Goal: Task Accomplishment & Management: Complete application form

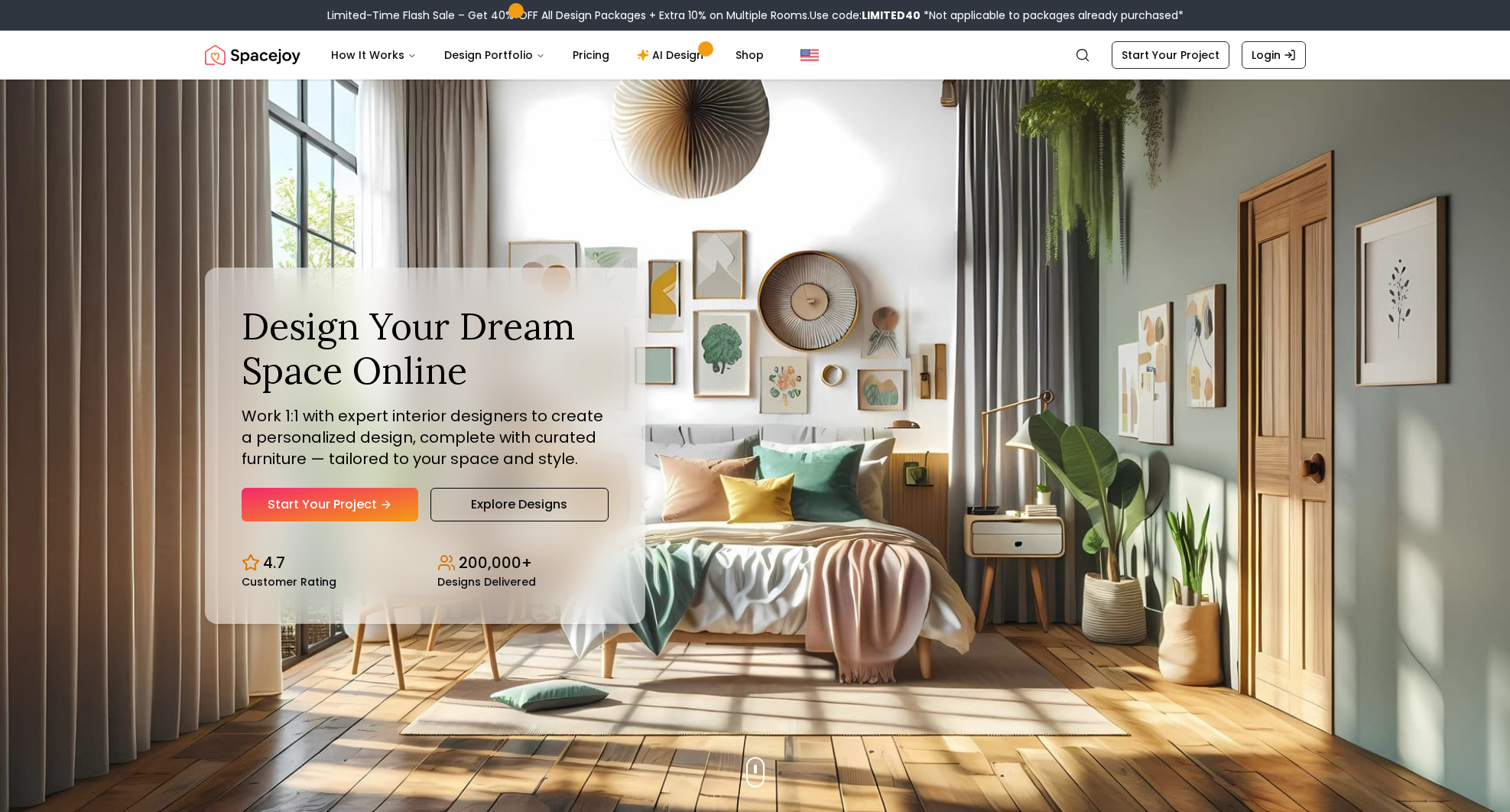
scroll to position [77, 0]
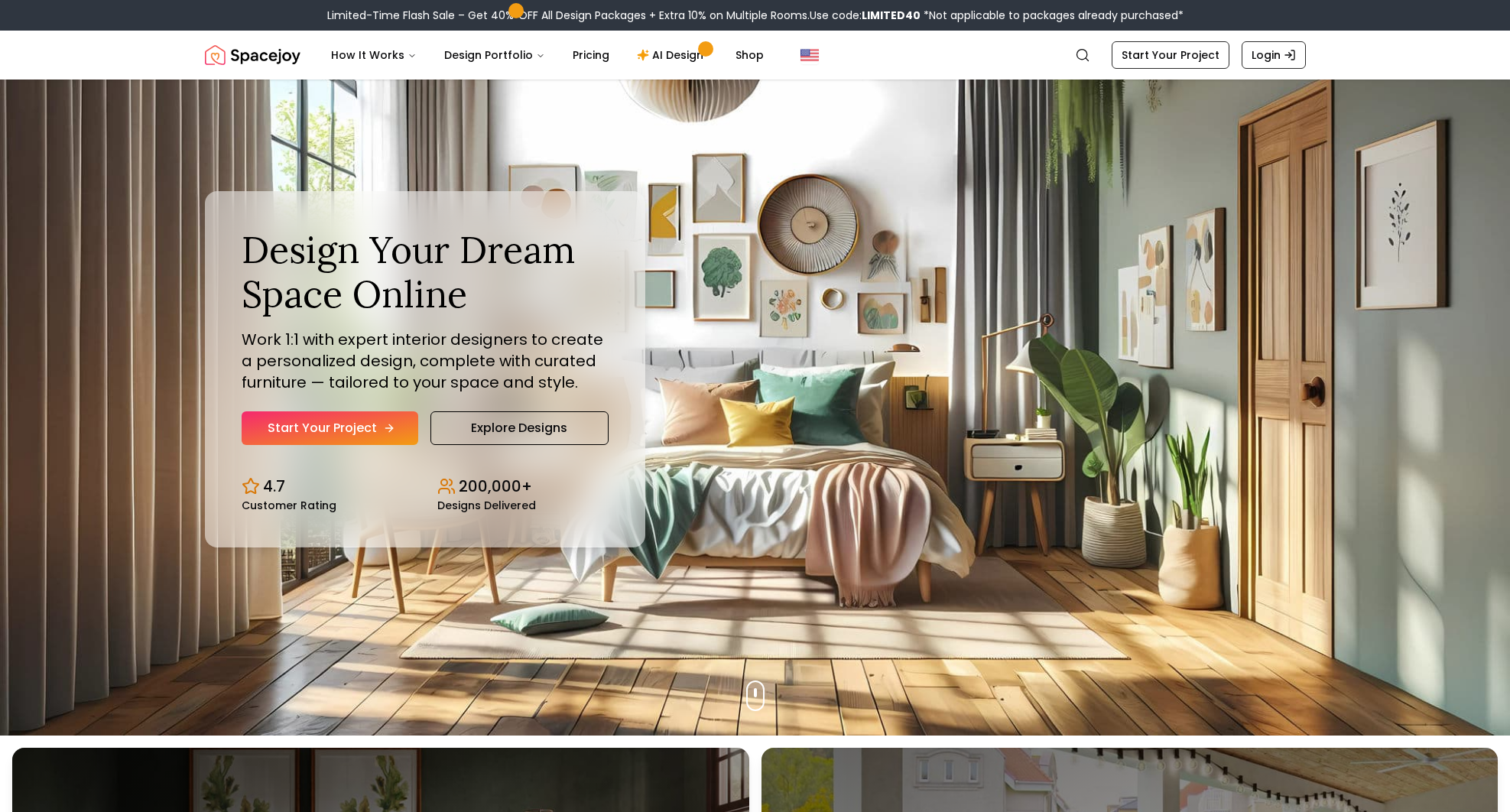
click at [351, 430] on link "Start Your Project" at bounding box center [329, 428] width 177 height 34
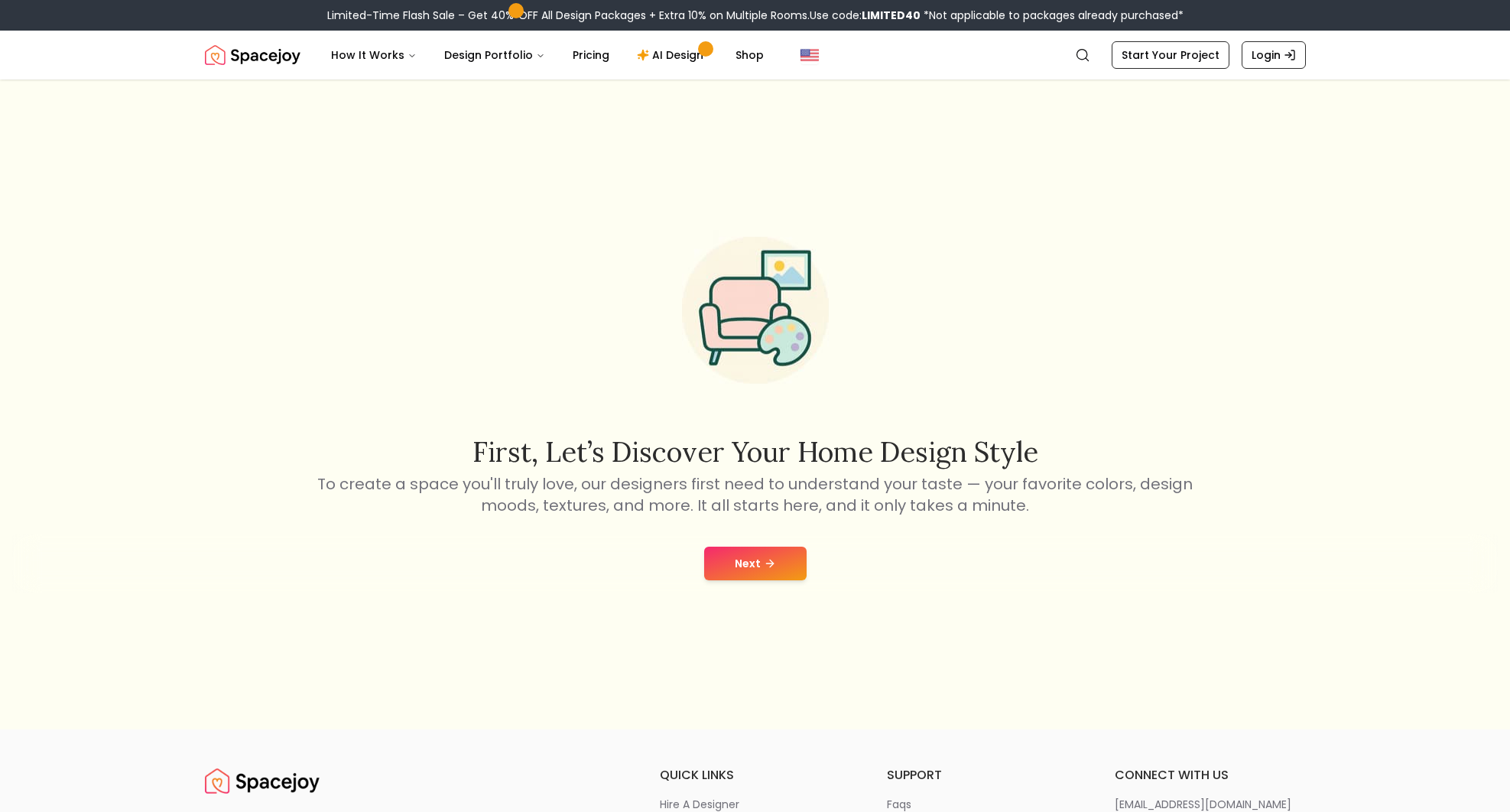
click at [757, 560] on button "Next" at bounding box center [755, 563] width 102 height 34
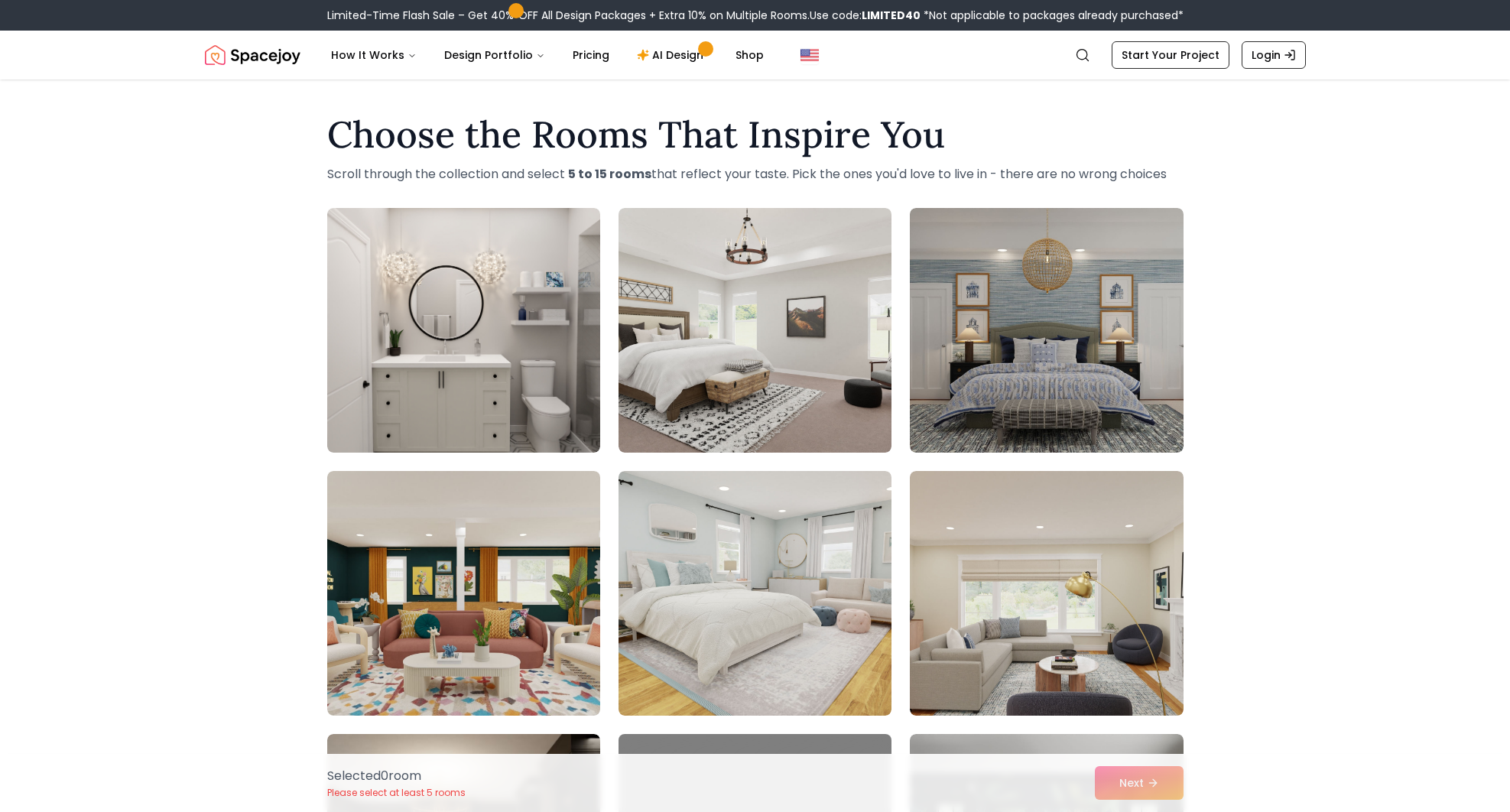
scroll to position [347, 0]
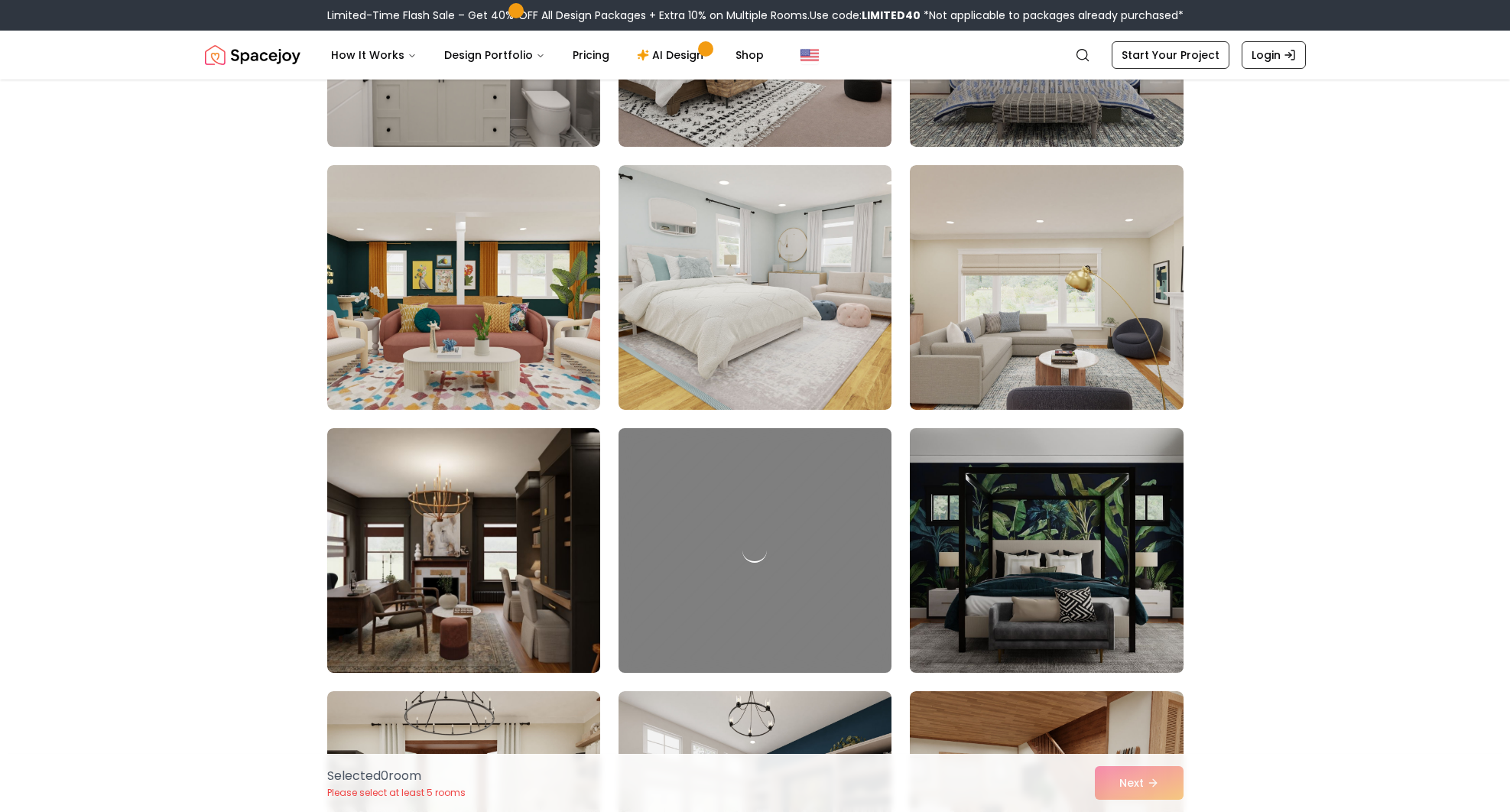
click at [1130, 519] on img at bounding box center [1045, 550] width 286 height 257
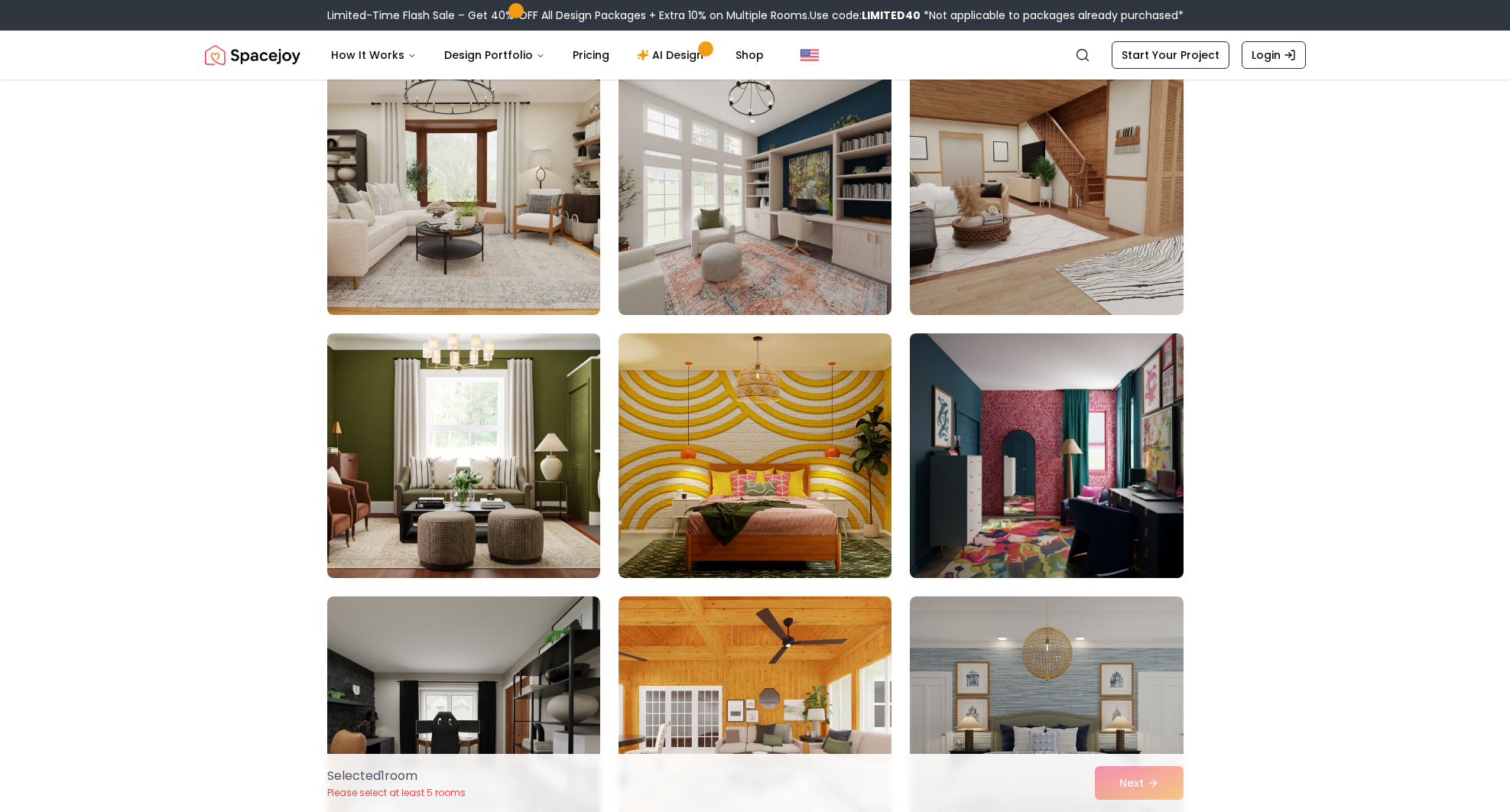
scroll to position [841, 0]
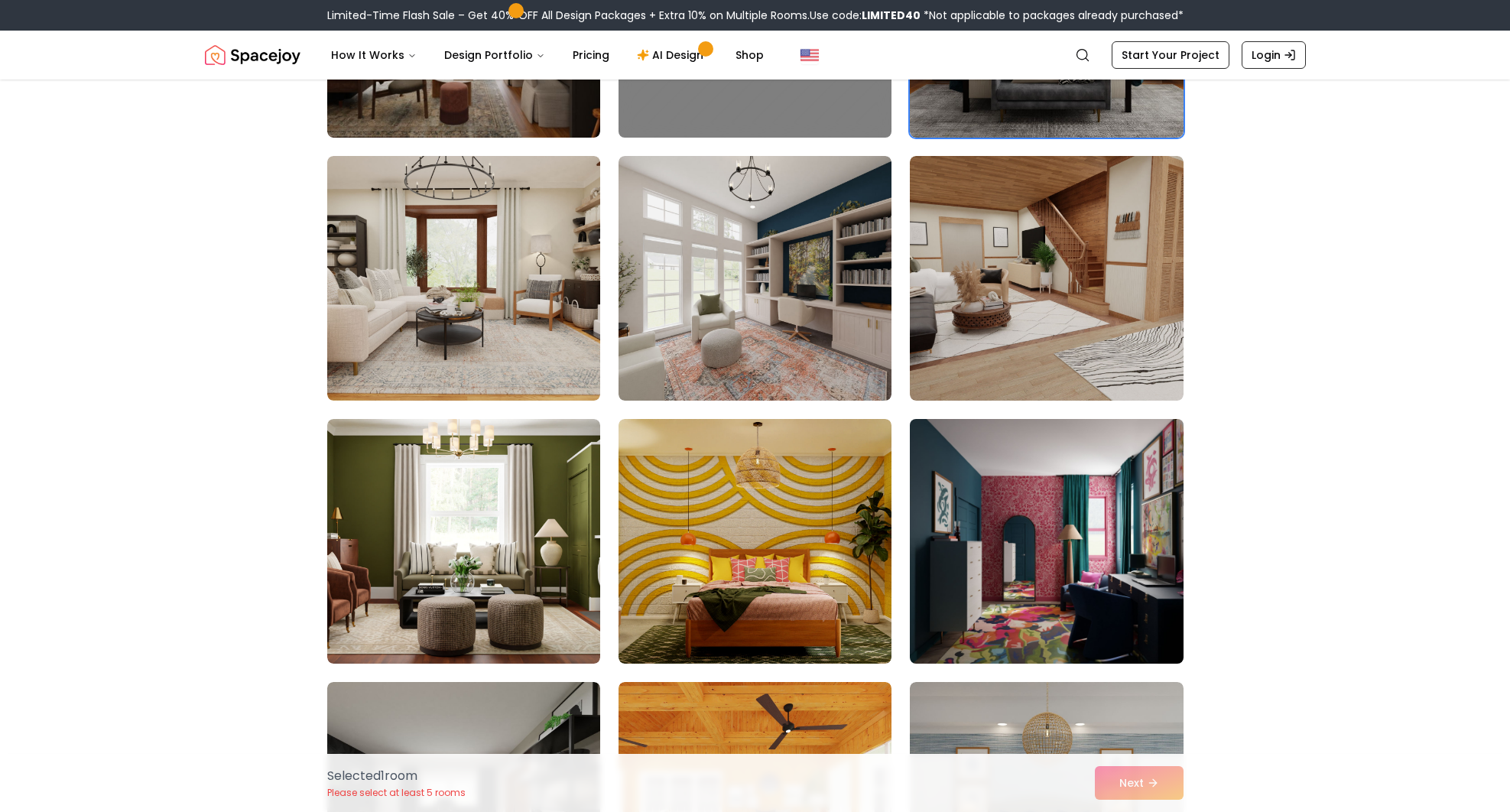
click at [1092, 524] on img at bounding box center [1045, 540] width 286 height 257
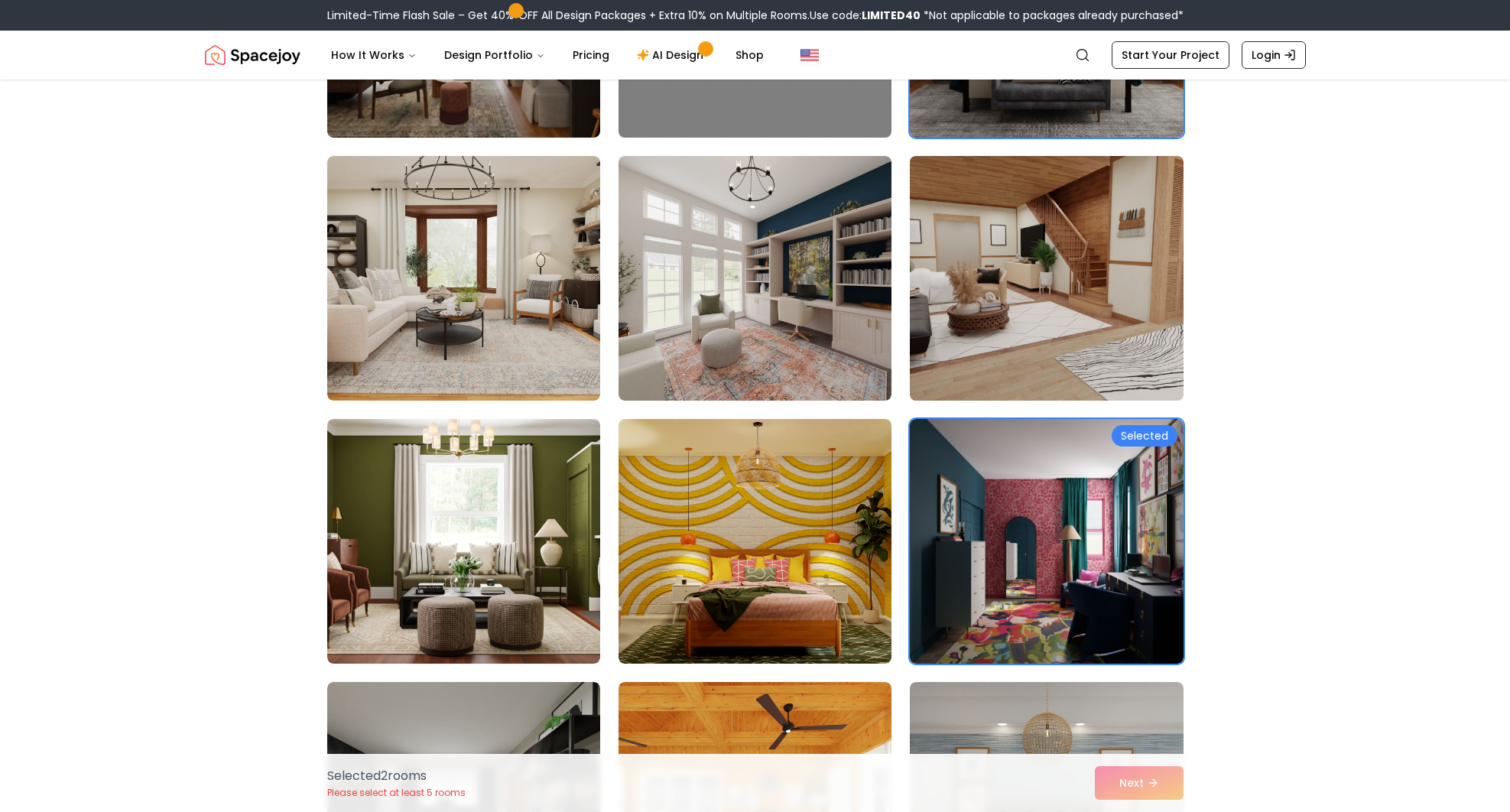
click at [995, 337] on img at bounding box center [1045, 278] width 286 height 257
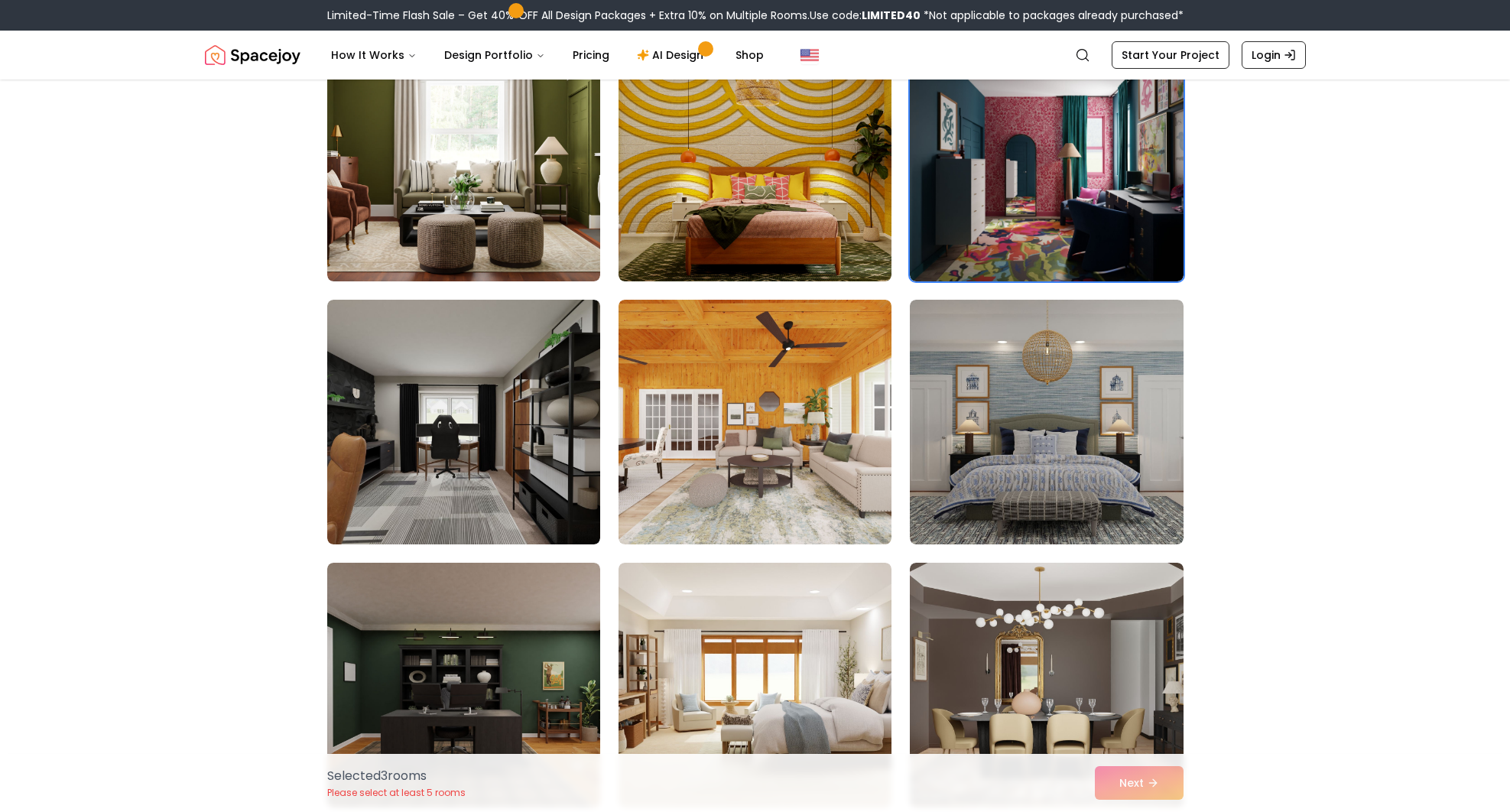
scroll to position [1376, 0]
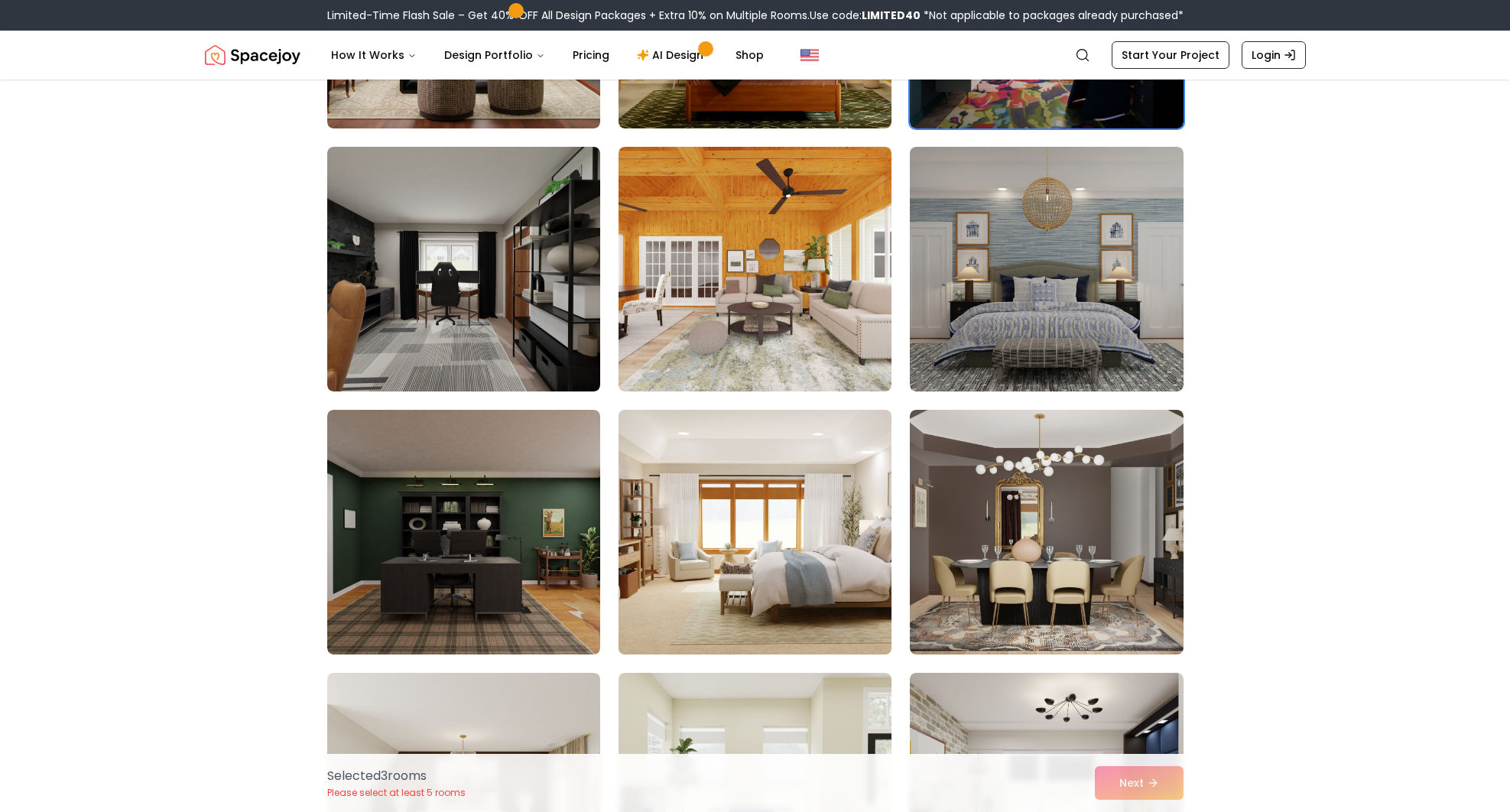
click at [795, 572] on img at bounding box center [755, 531] width 286 height 257
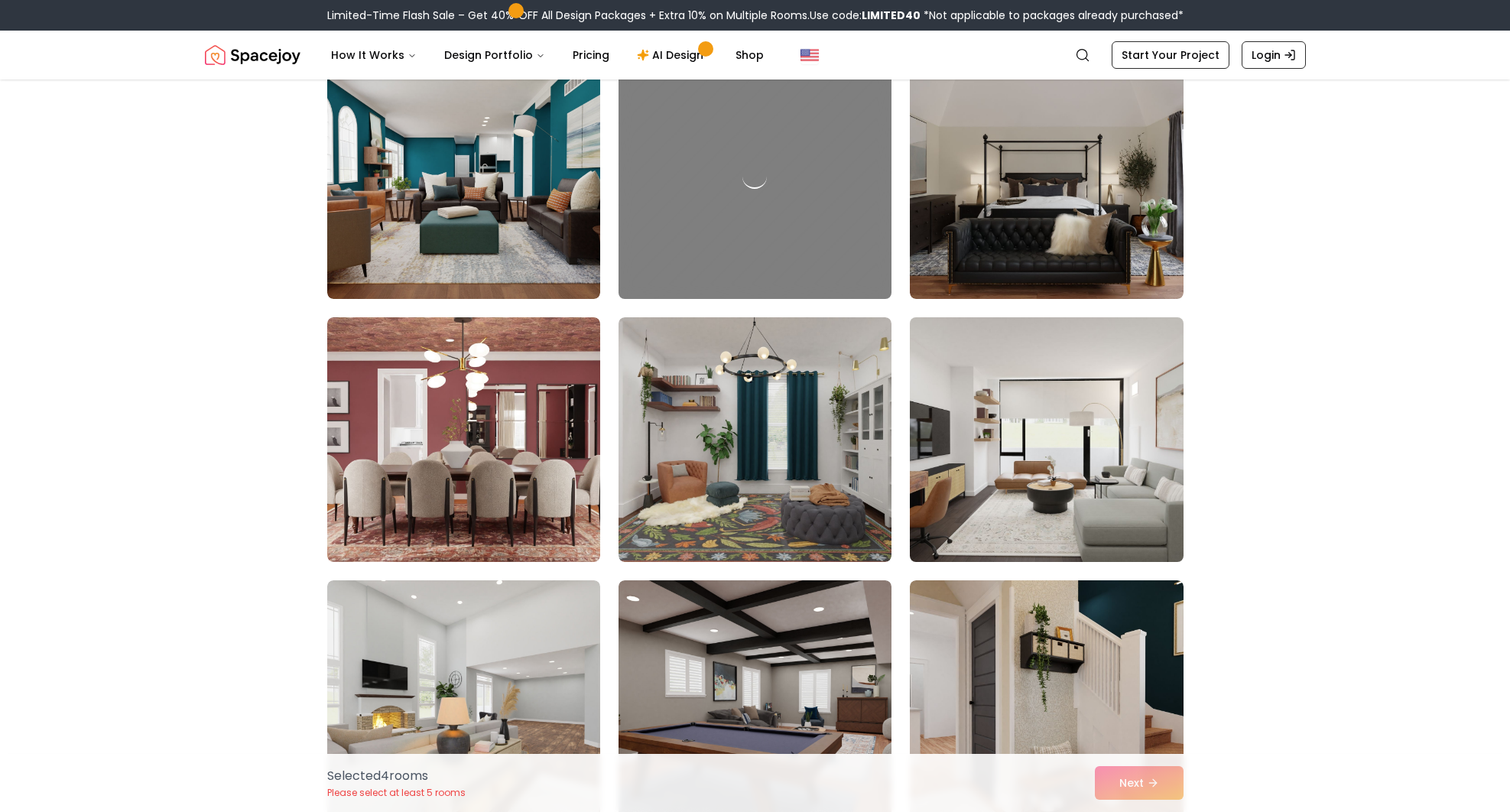
scroll to position [2293, 0]
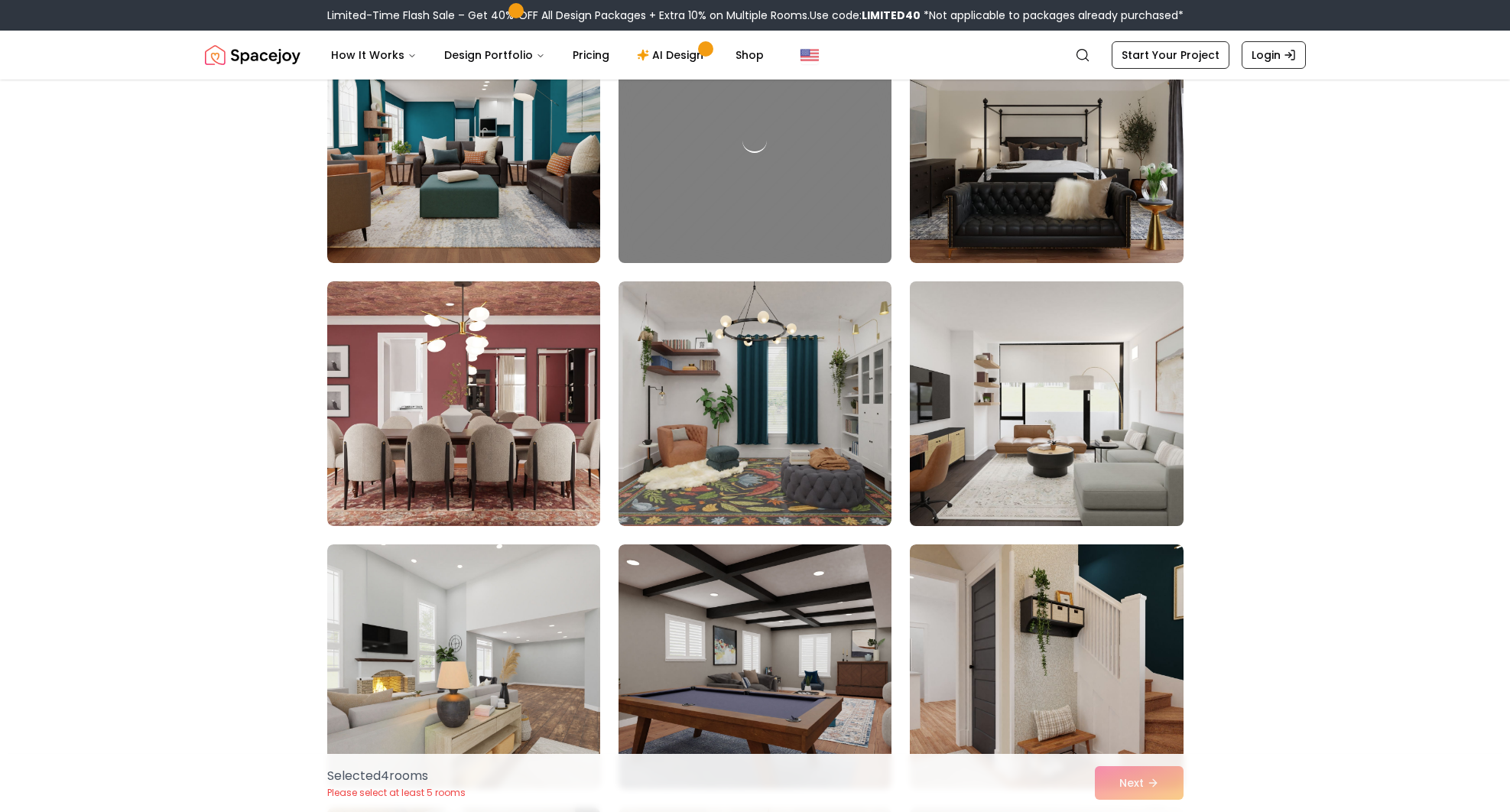
click at [1017, 446] on img at bounding box center [1045, 403] width 286 height 257
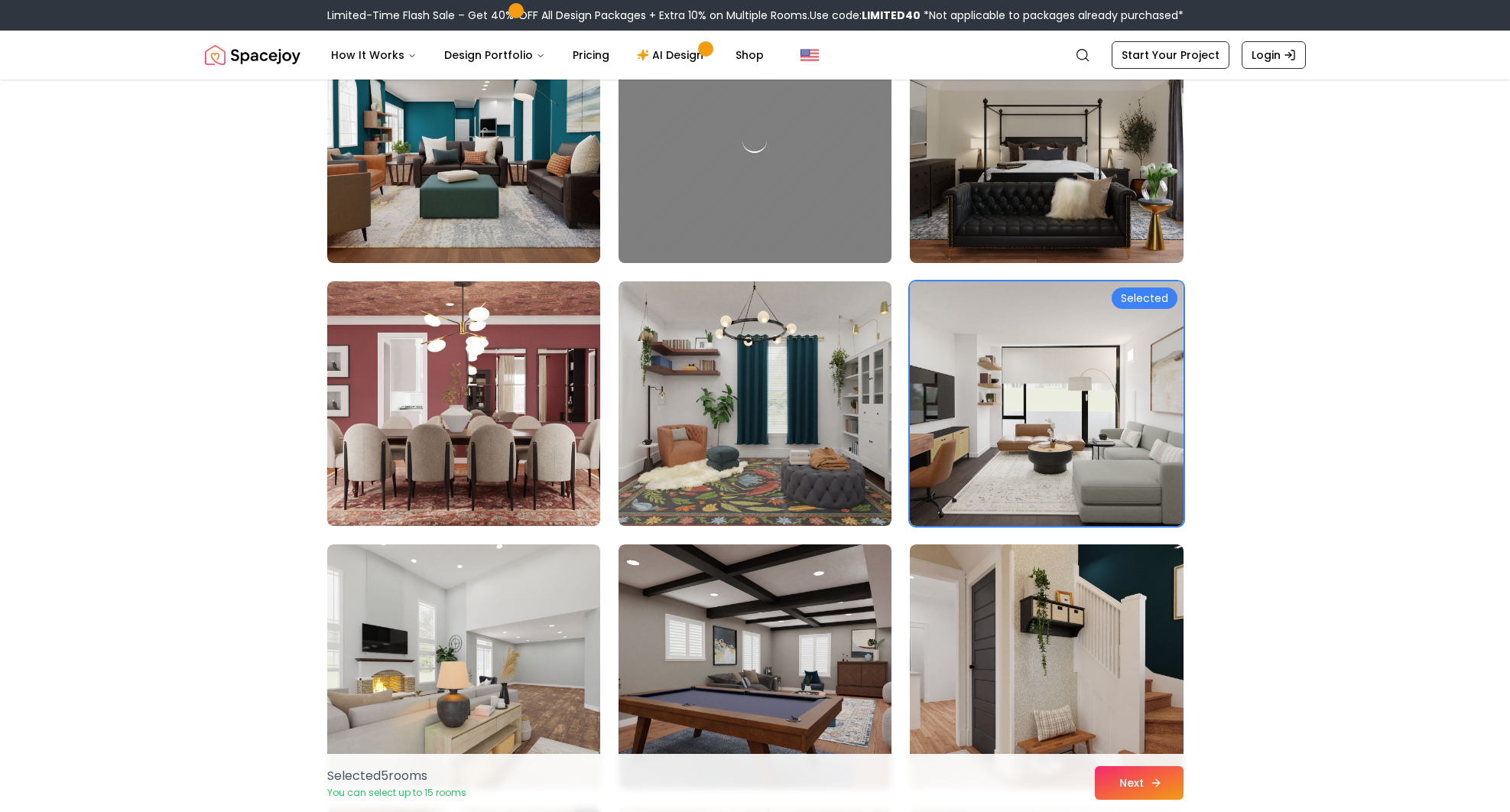
click at [1136, 794] on button "Next" at bounding box center [1139, 783] width 89 height 34
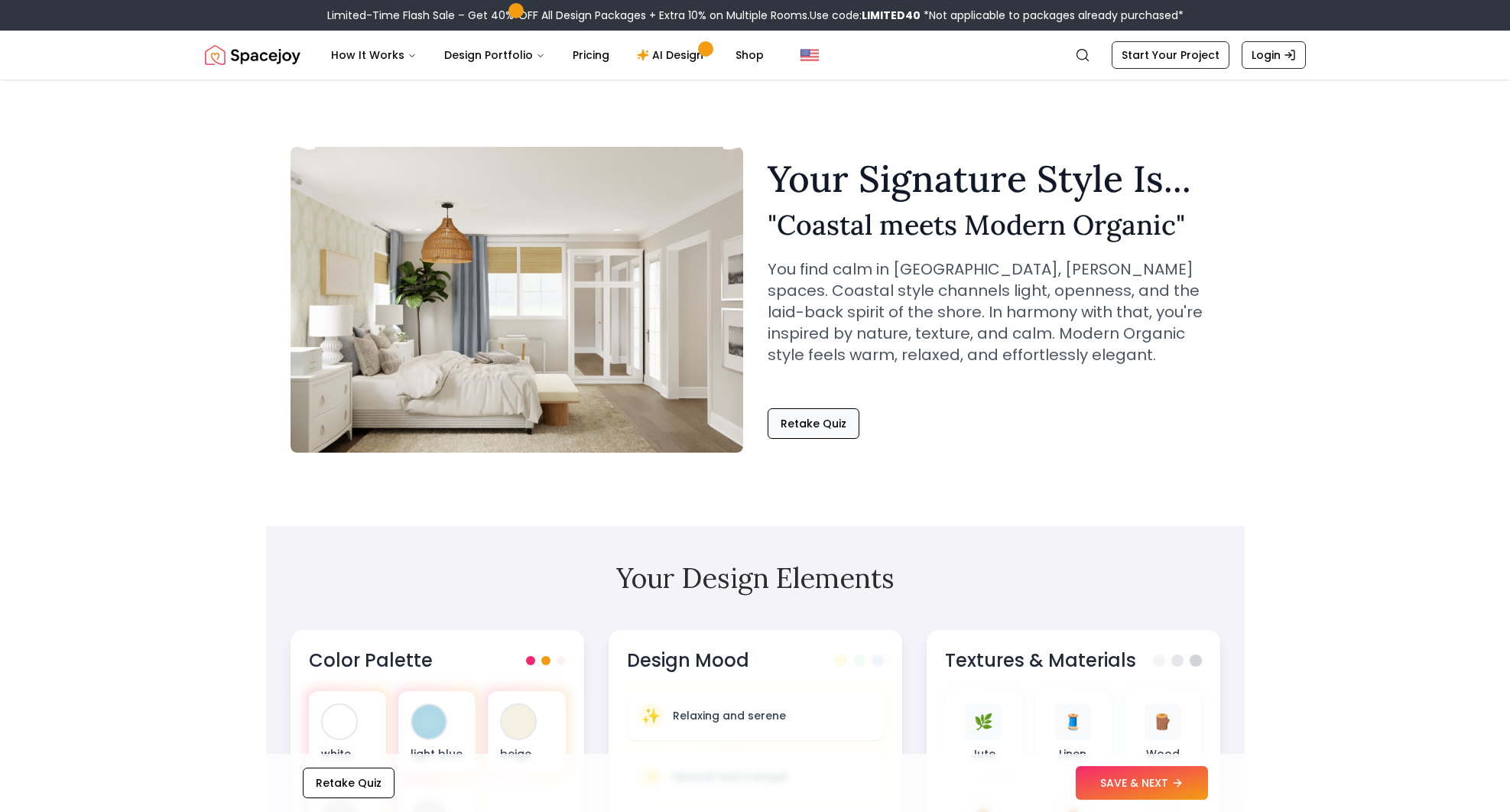
click at [826, 420] on button "Retake Quiz" at bounding box center [813, 422] width 91 height 30
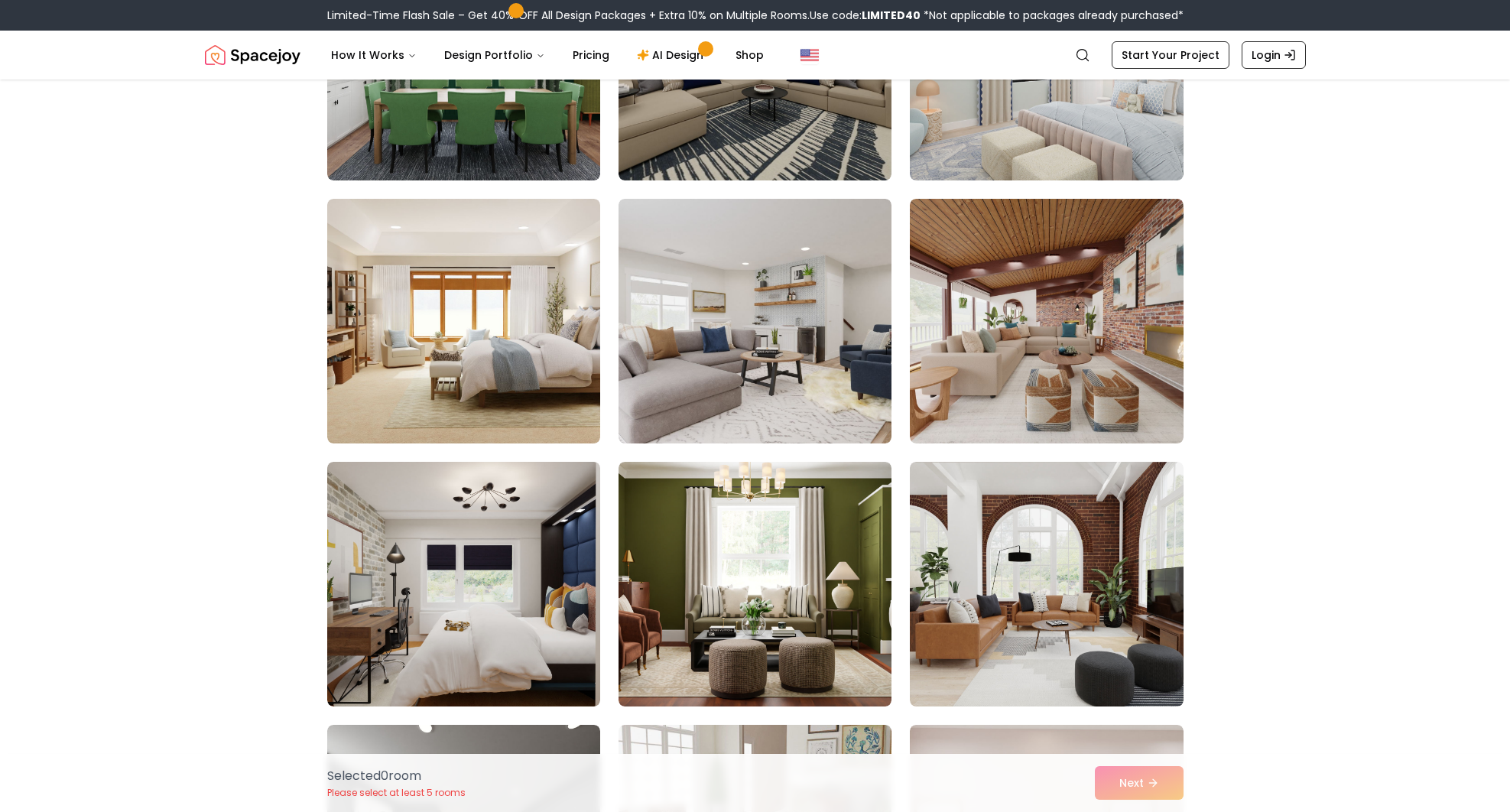
scroll to position [612, 0]
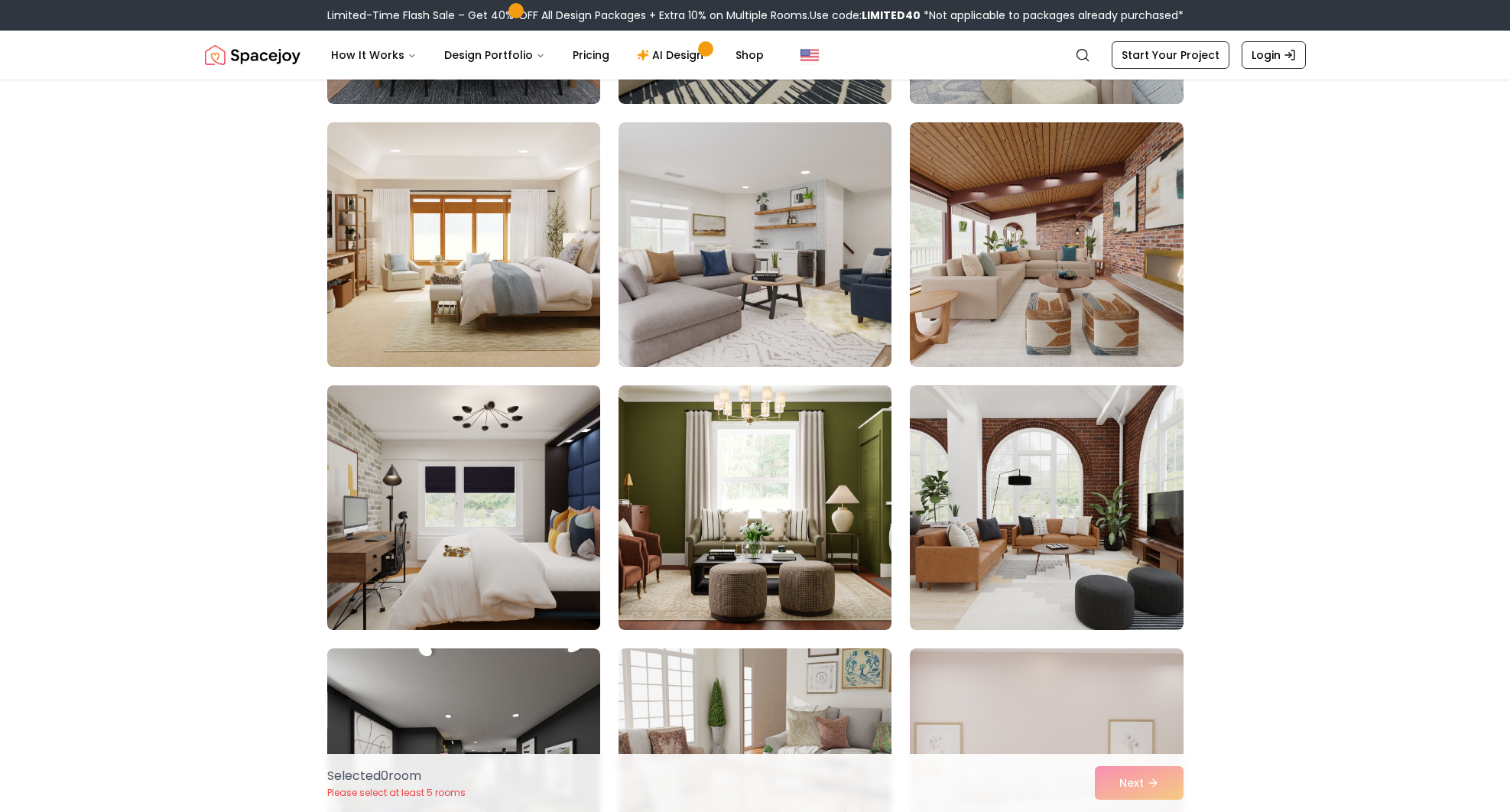
click at [407, 528] on img at bounding box center [463, 508] width 286 height 257
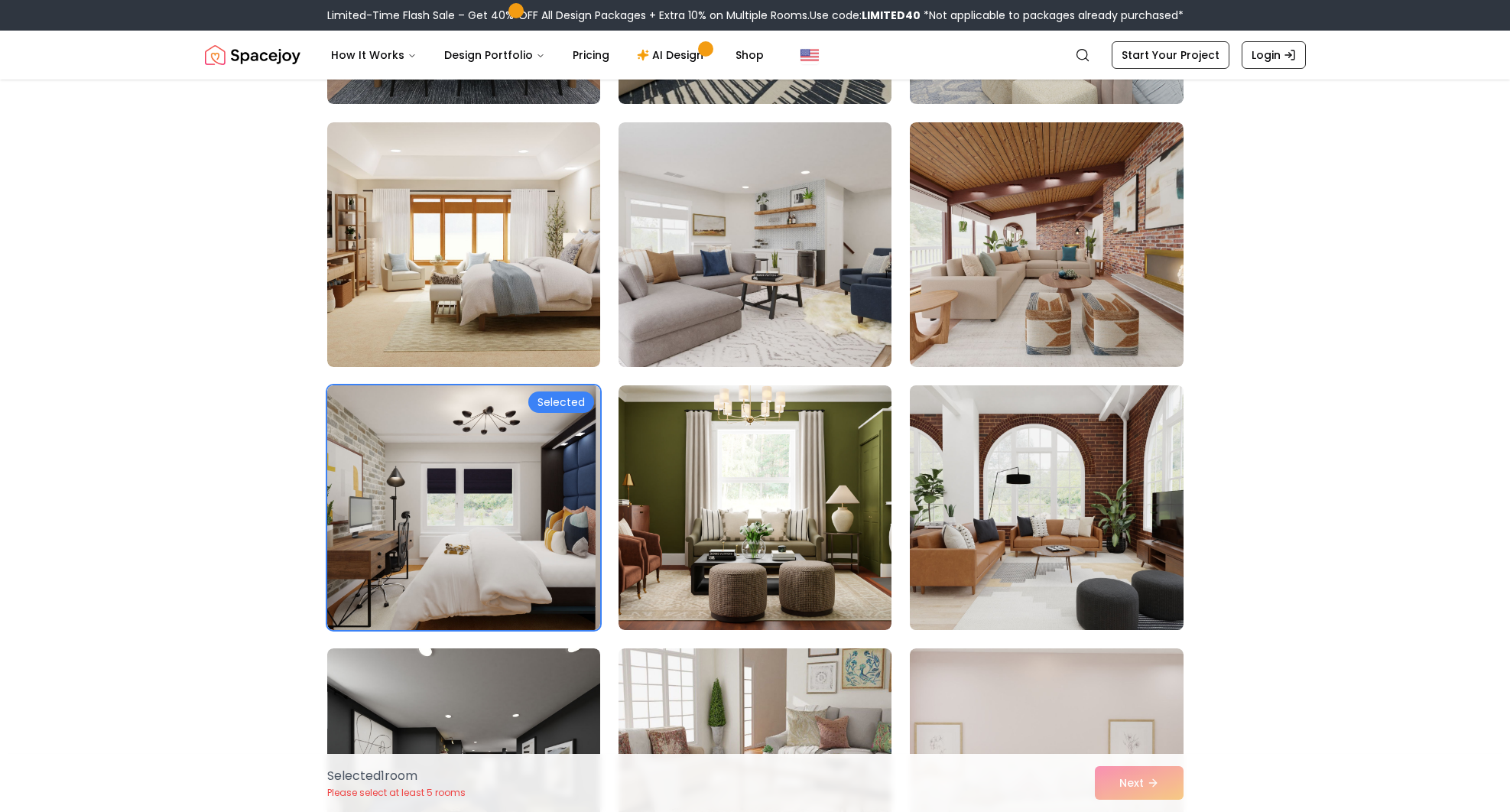
click at [1079, 524] on img at bounding box center [1045, 508] width 286 height 257
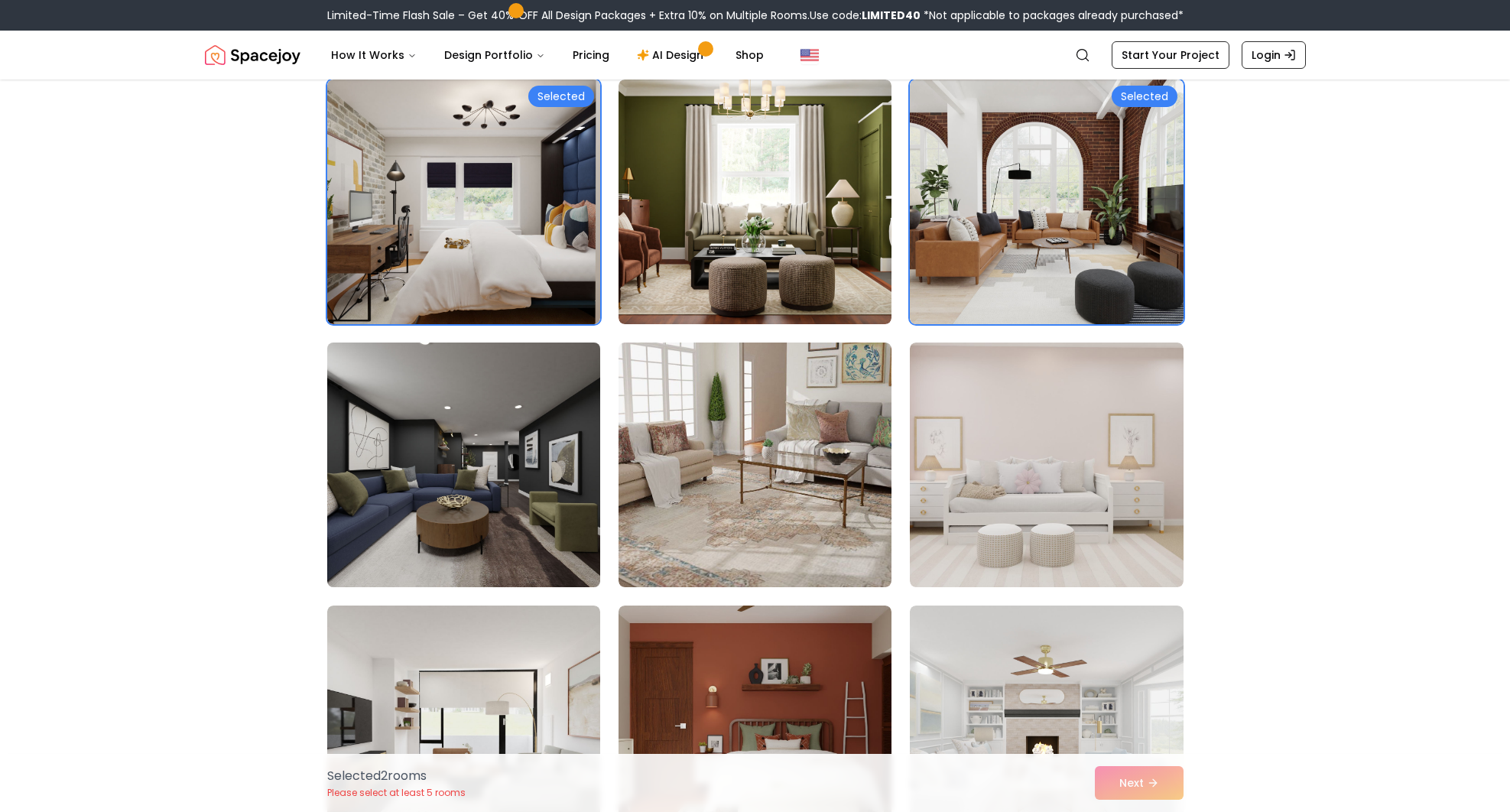
scroll to position [1672, 0]
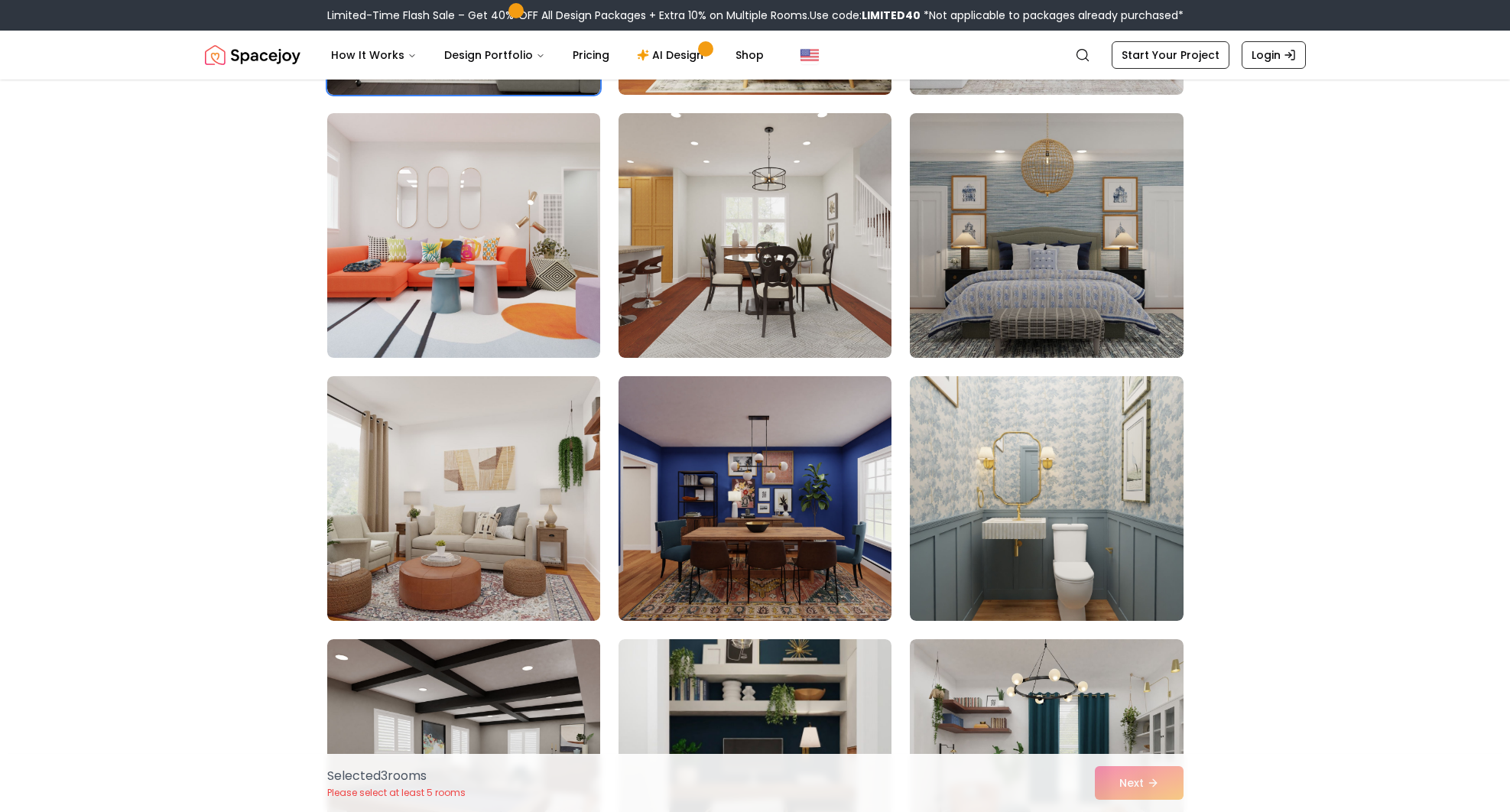
scroll to position [1452, 0]
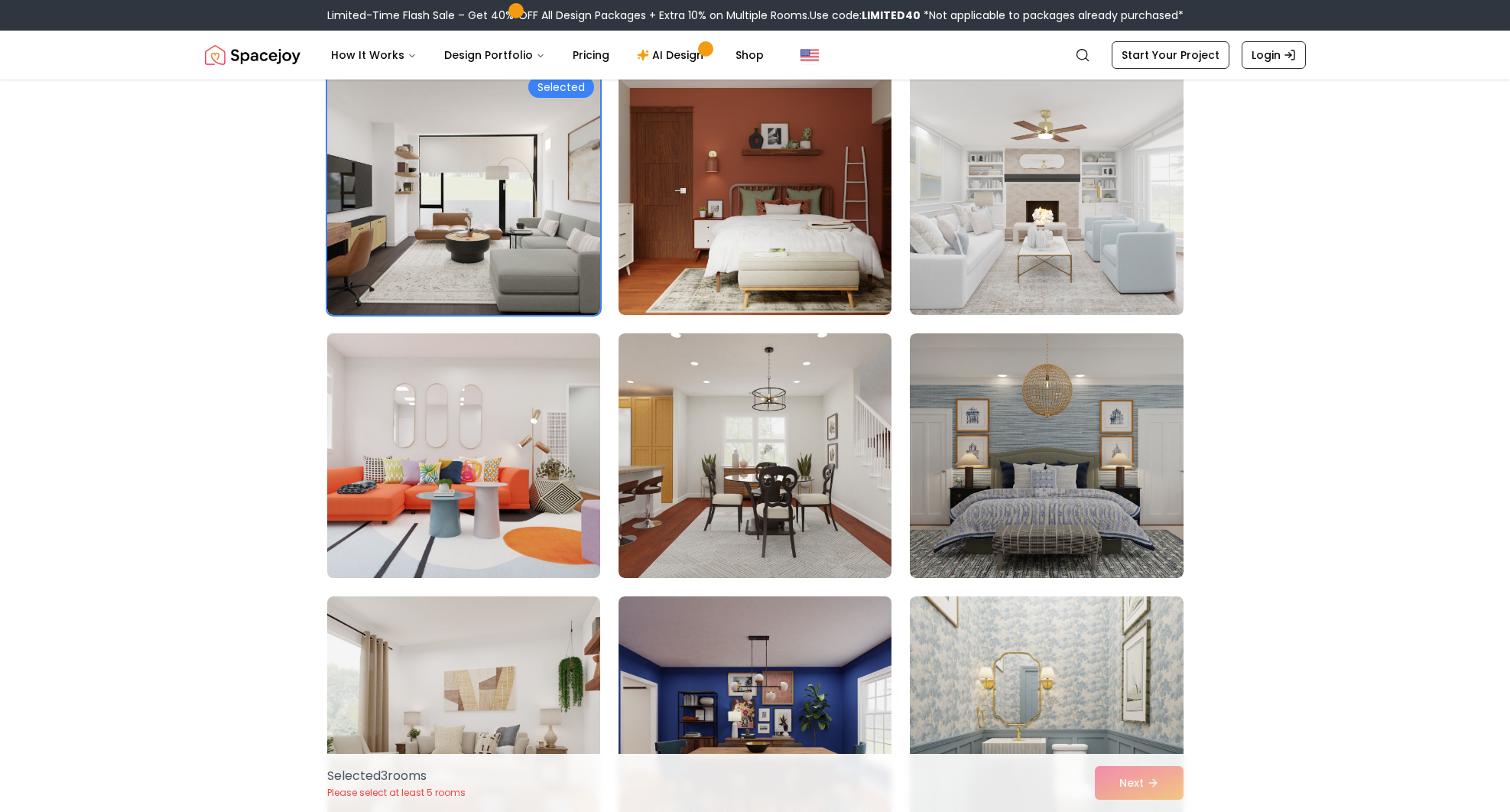
click at [513, 464] on img at bounding box center [463, 455] width 286 height 257
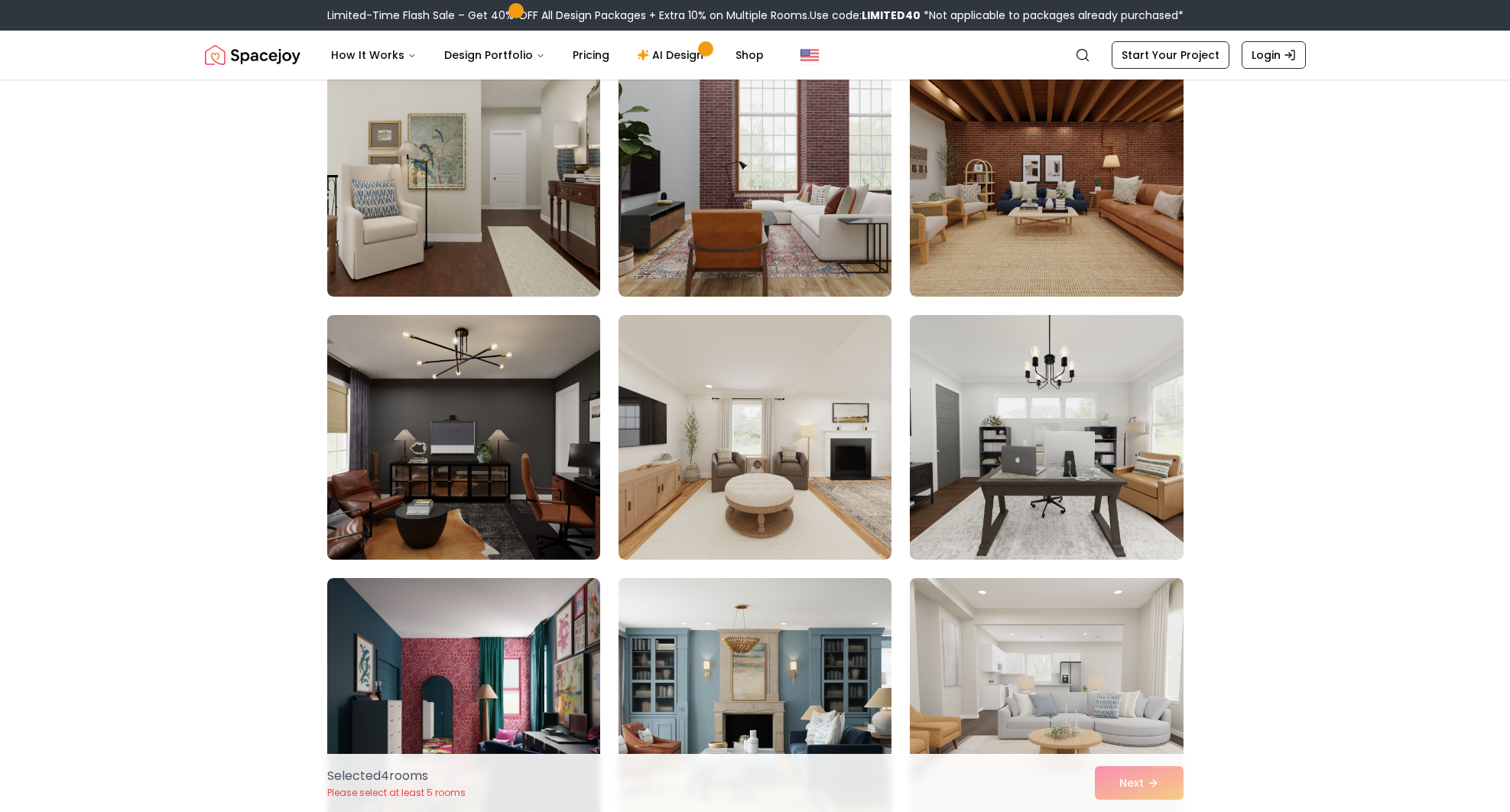
scroll to position [2828, 0]
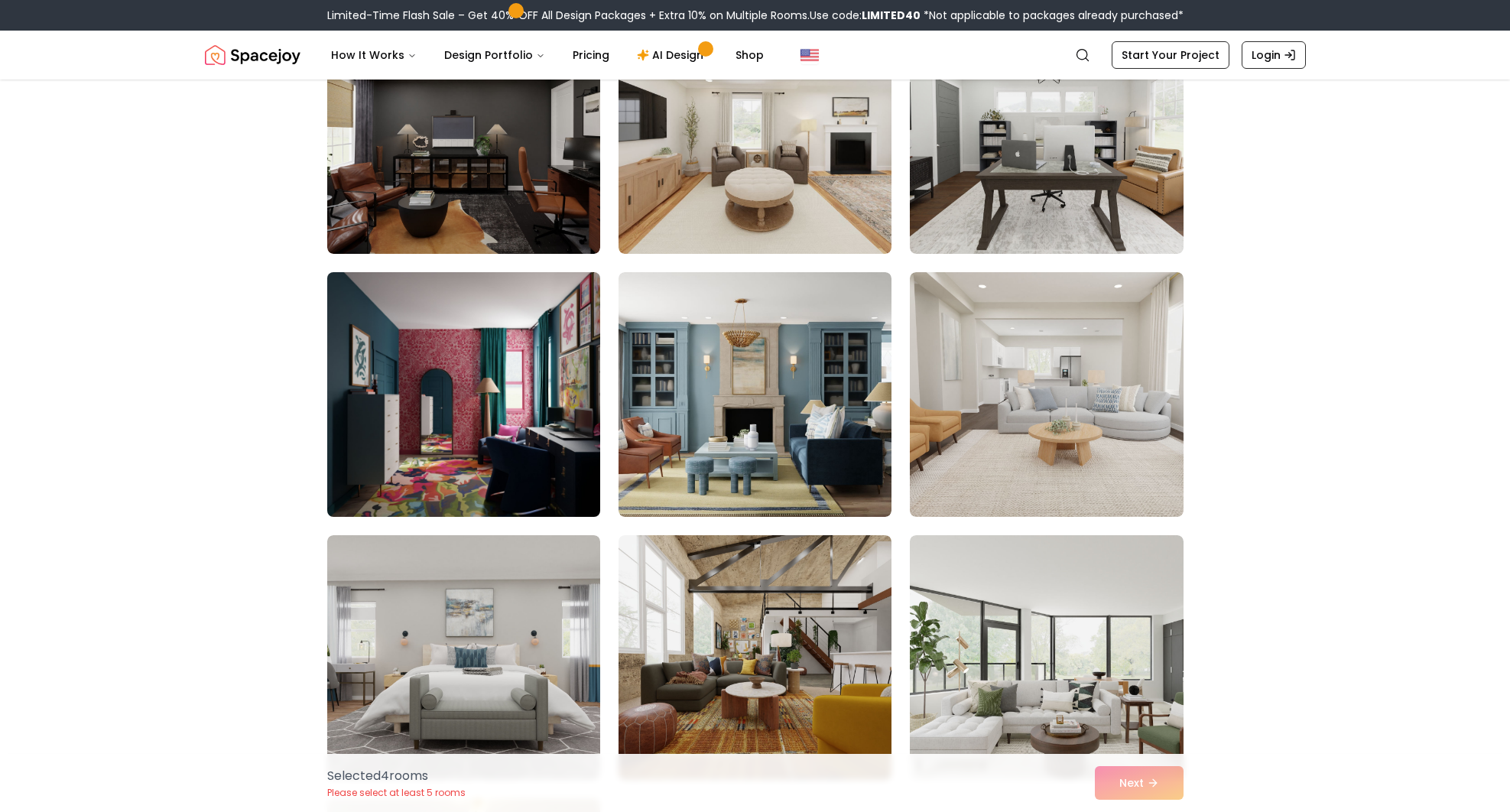
click at [529, 437] on img at bounding box center [463, 394] width 286 height 257
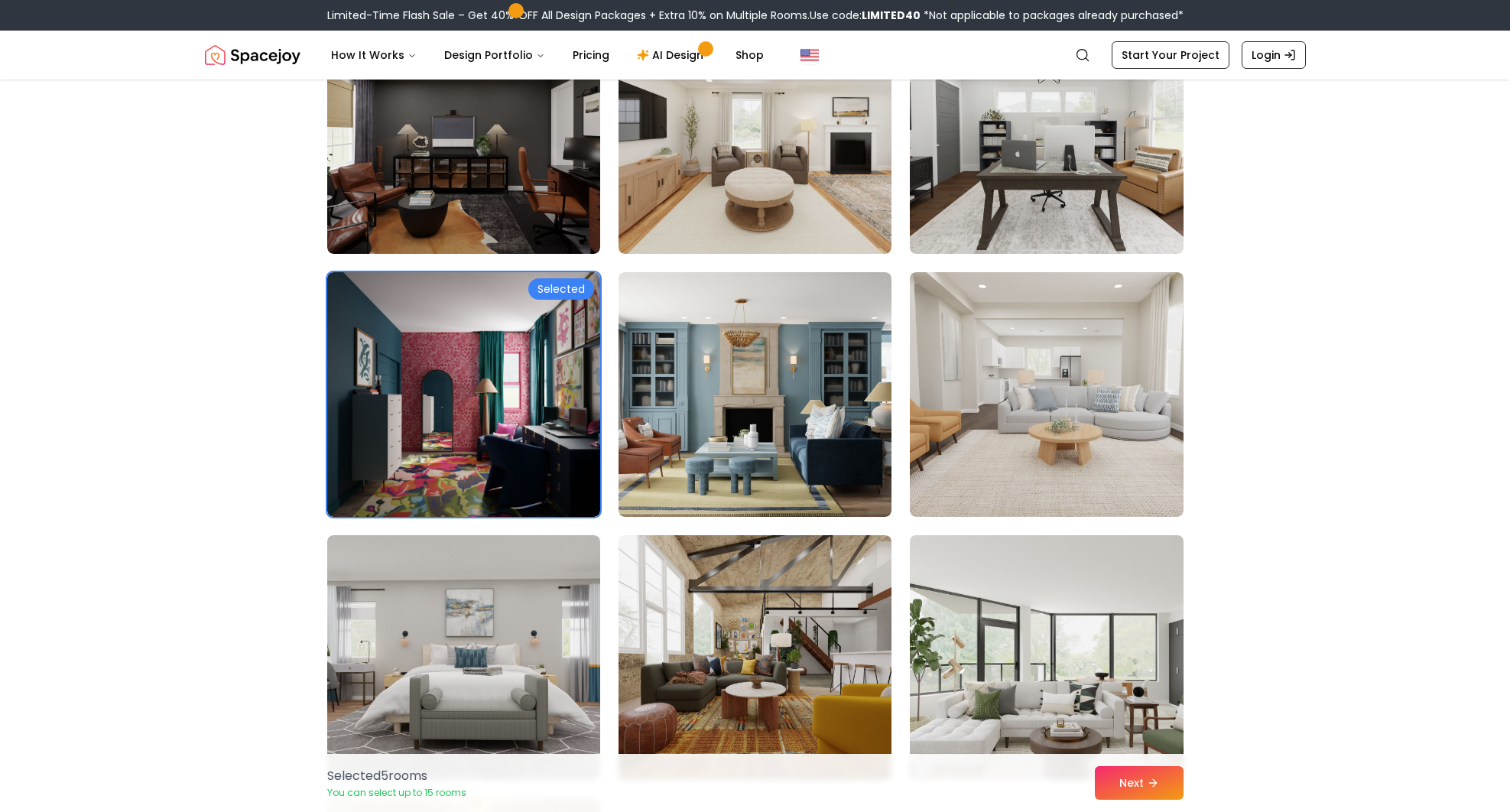
scroll to position [3134, 0]
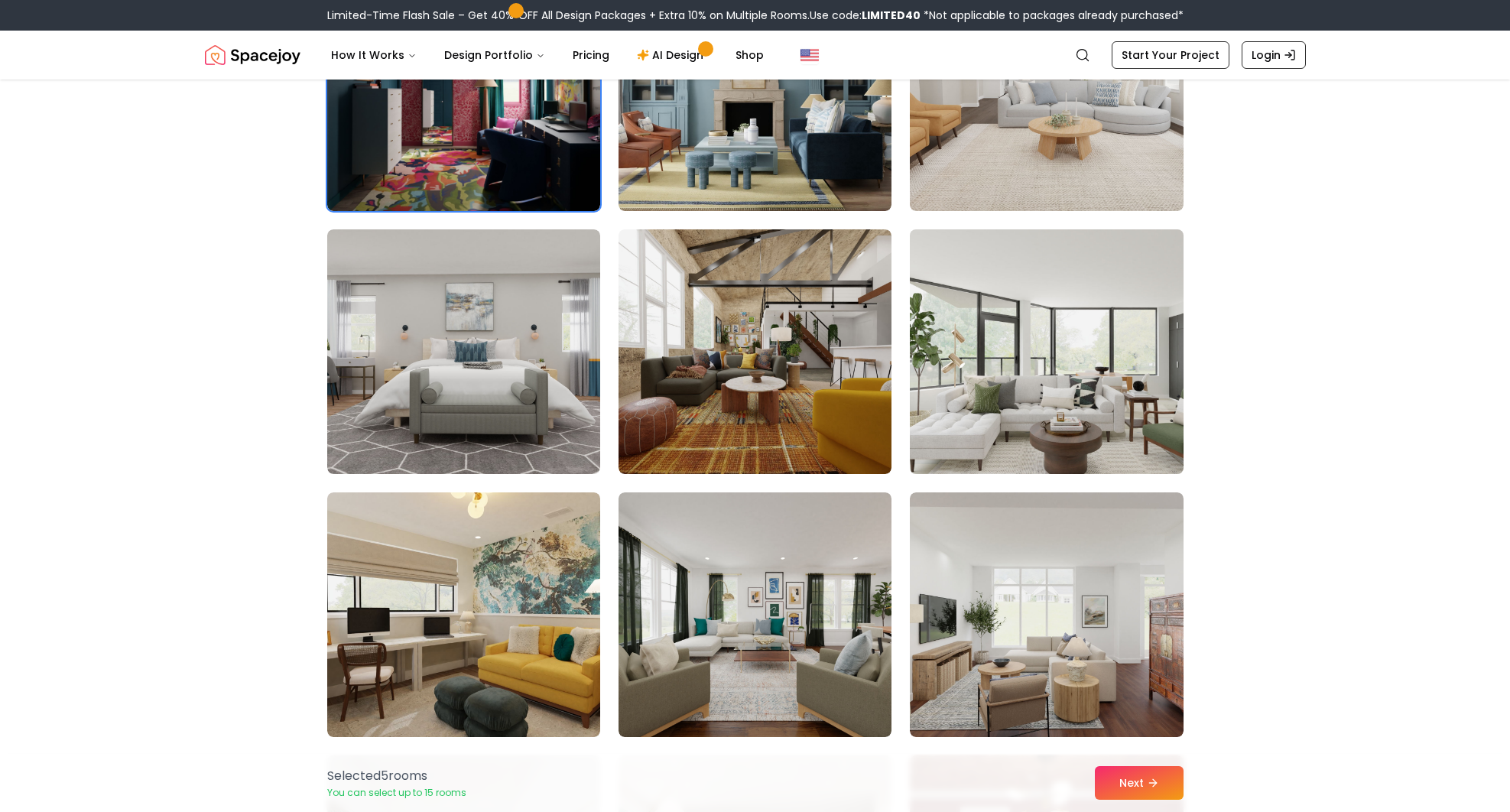
click at [1057, 402] on img at bounding box center [1045, 351] width 286 height 257
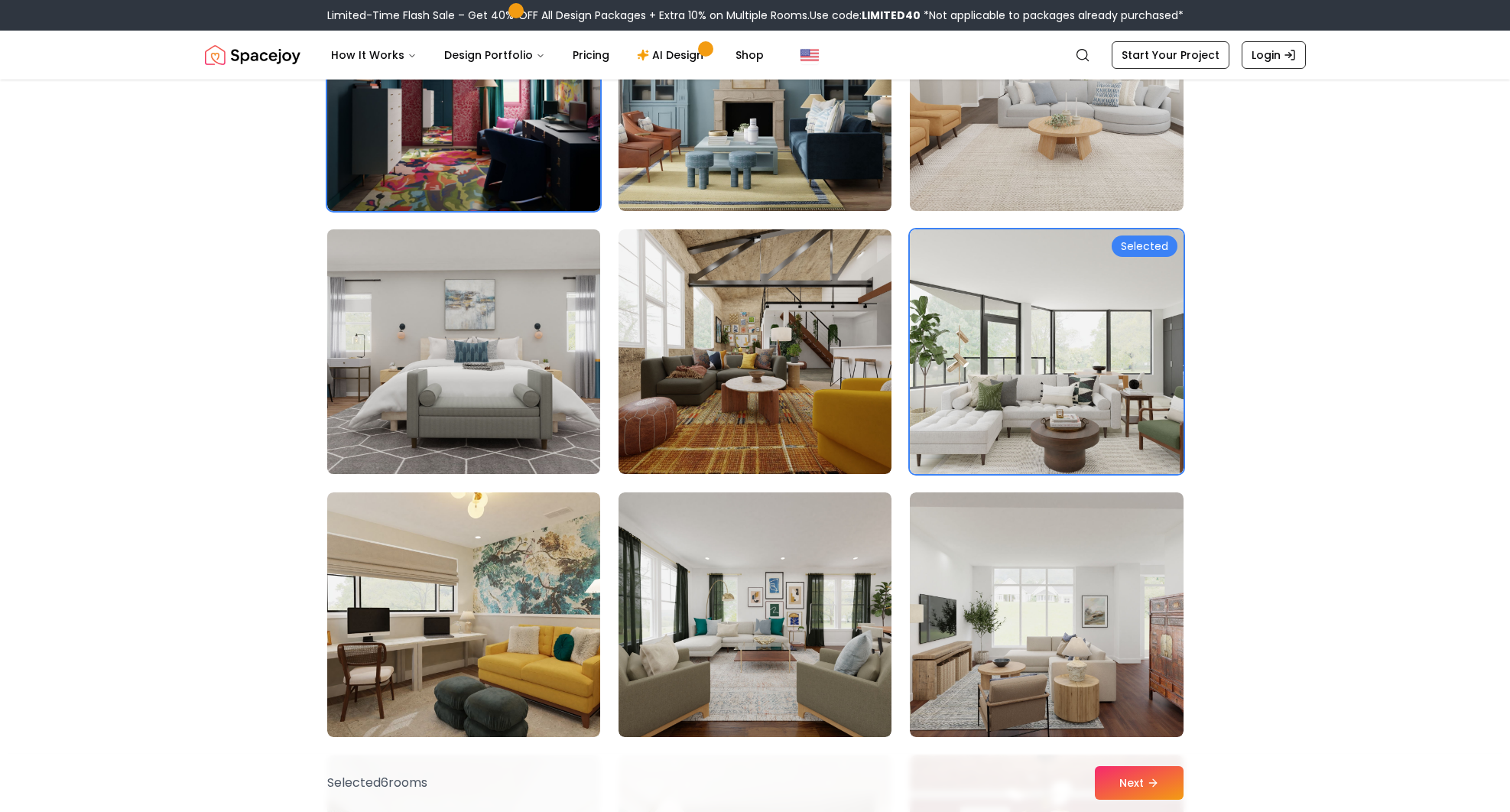
scroll to position [3363, 0]
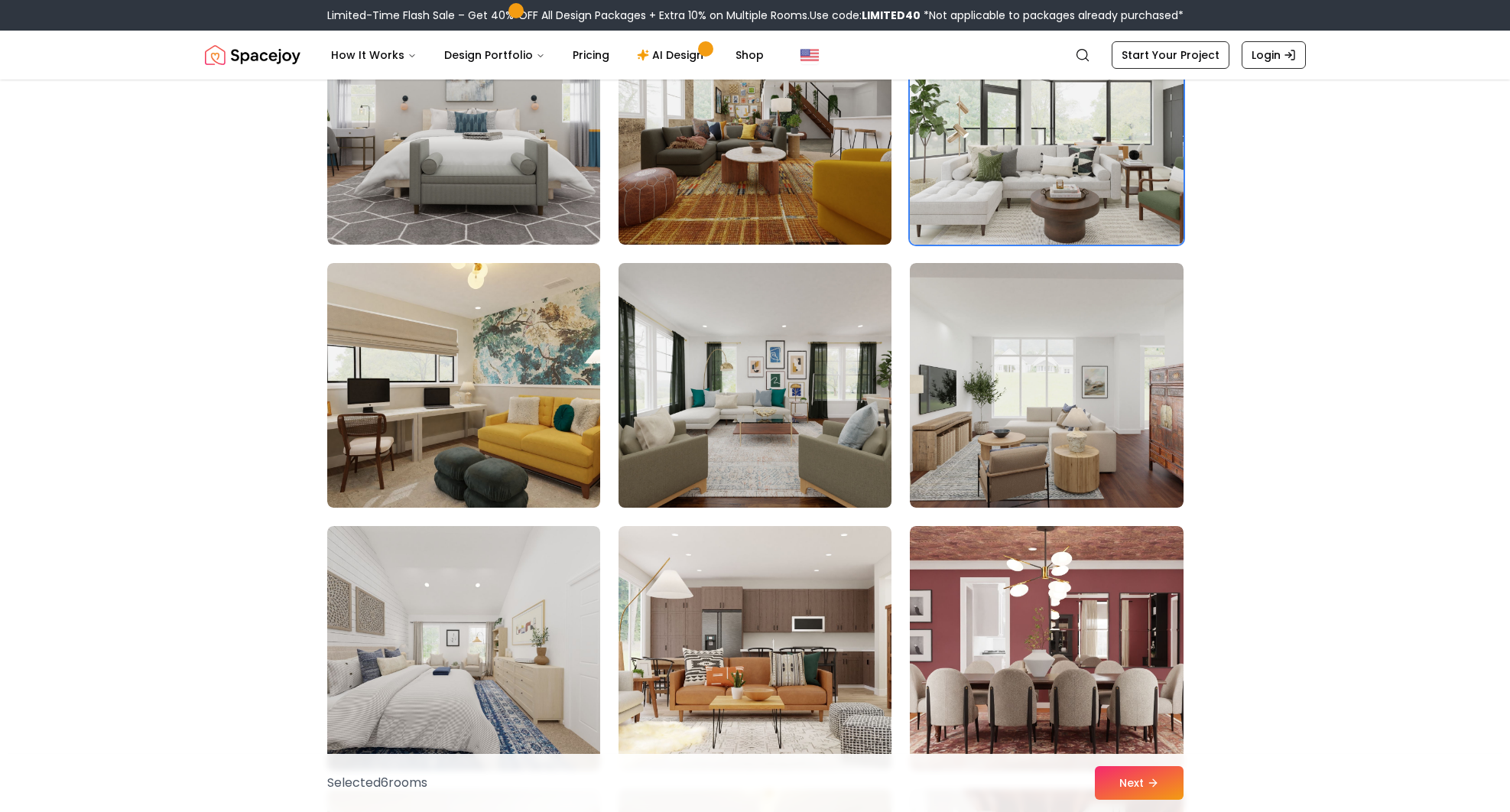
click at [743, 426] on img at bounding box center [755, 385] width 286 height 257
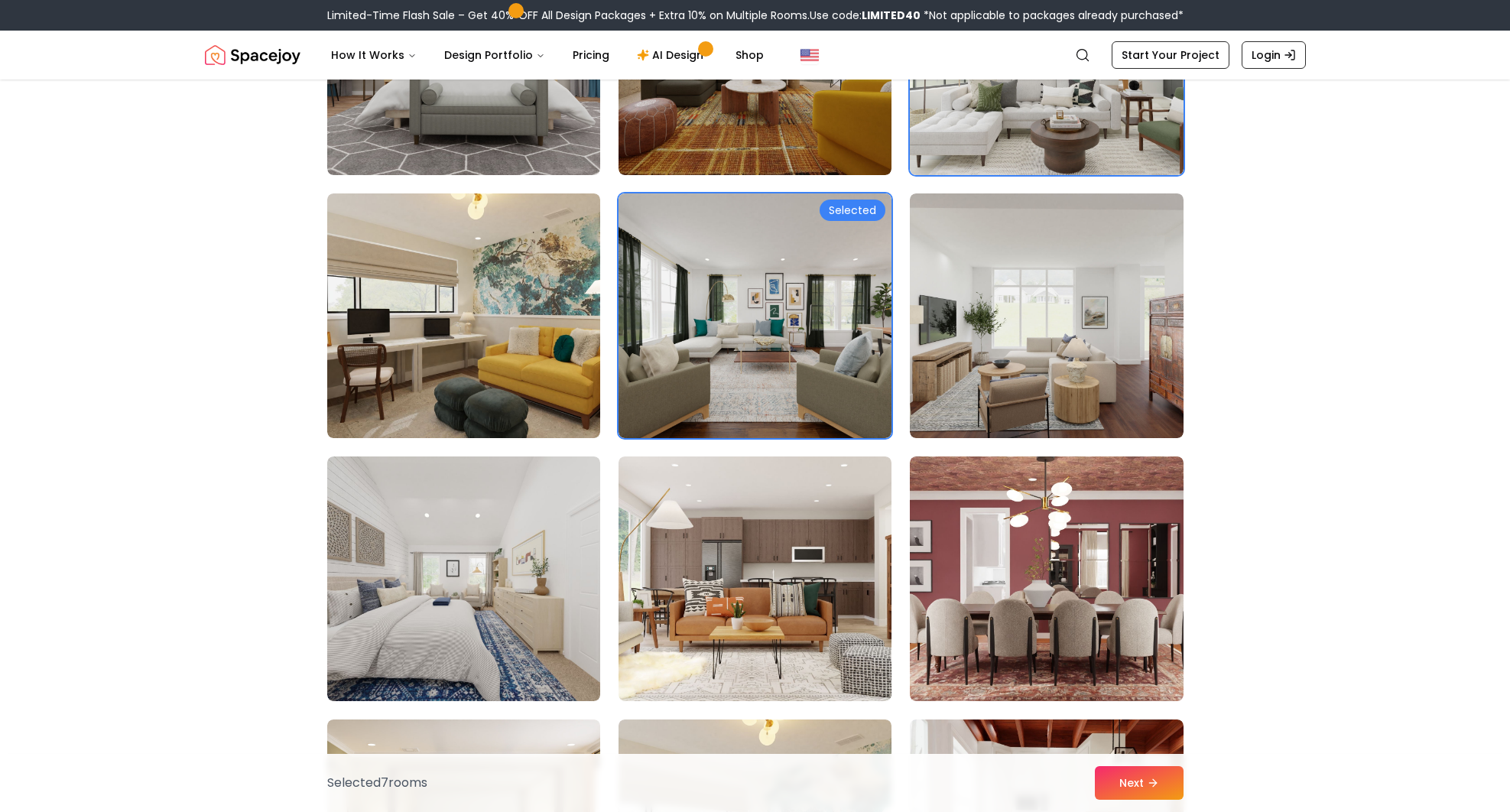
scroll to position [3593, 0]
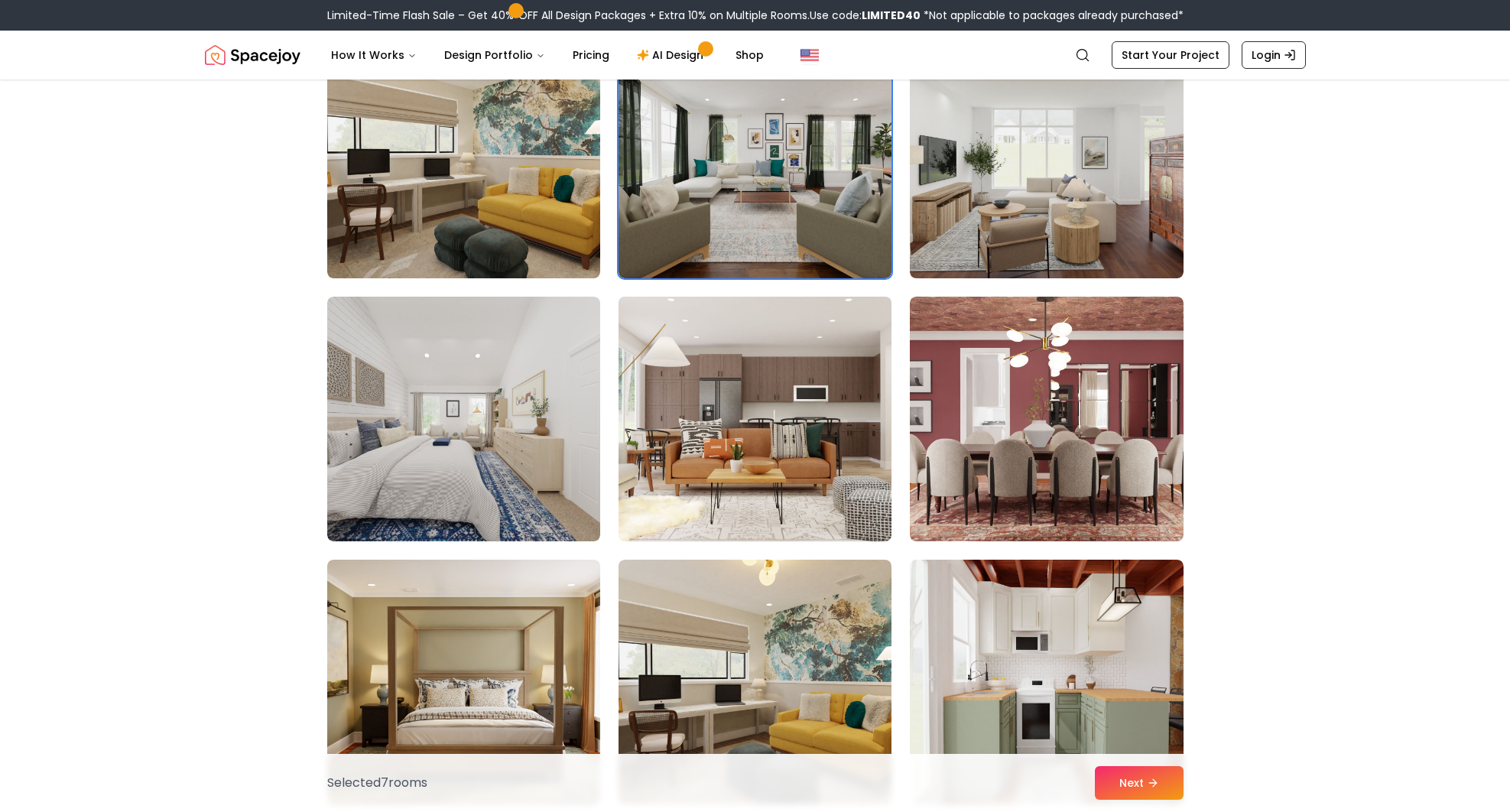
click at [855, 467] on img at bounding box center [755, 419] width 286 height 257
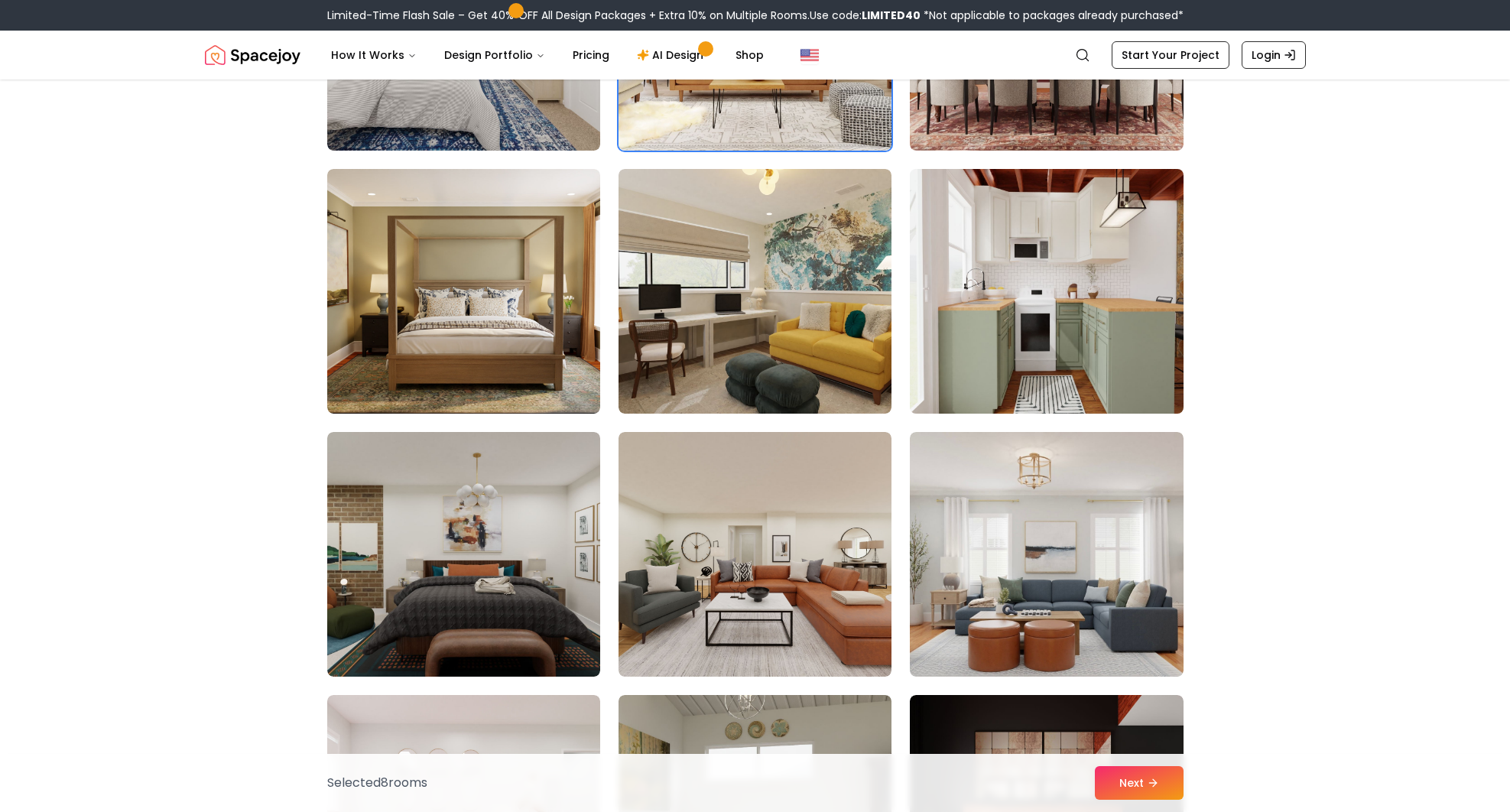
scroll to position [4204, 0]
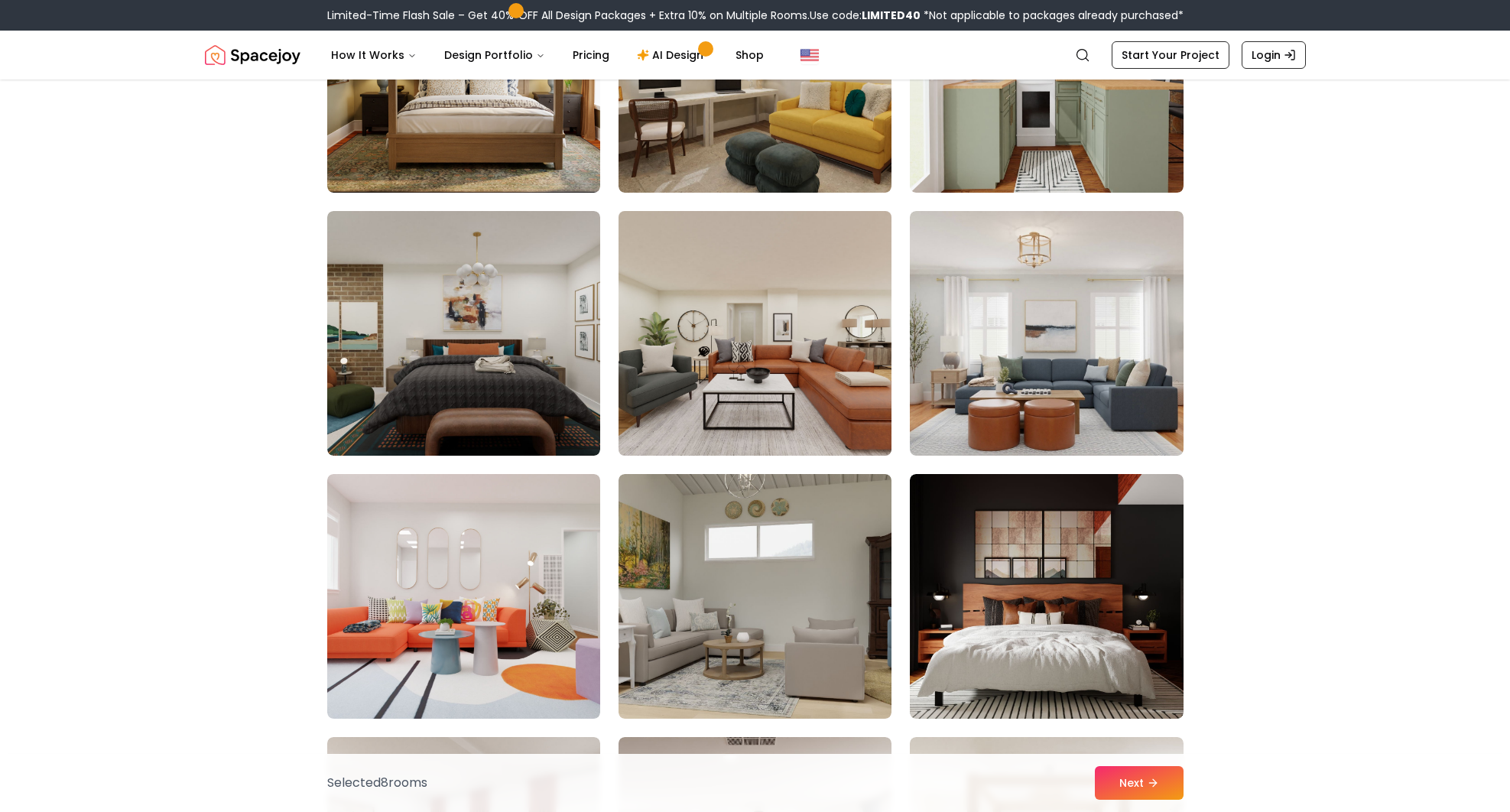
click at [765, 375] on img at bounding box center [755, 333] width 286 height 257
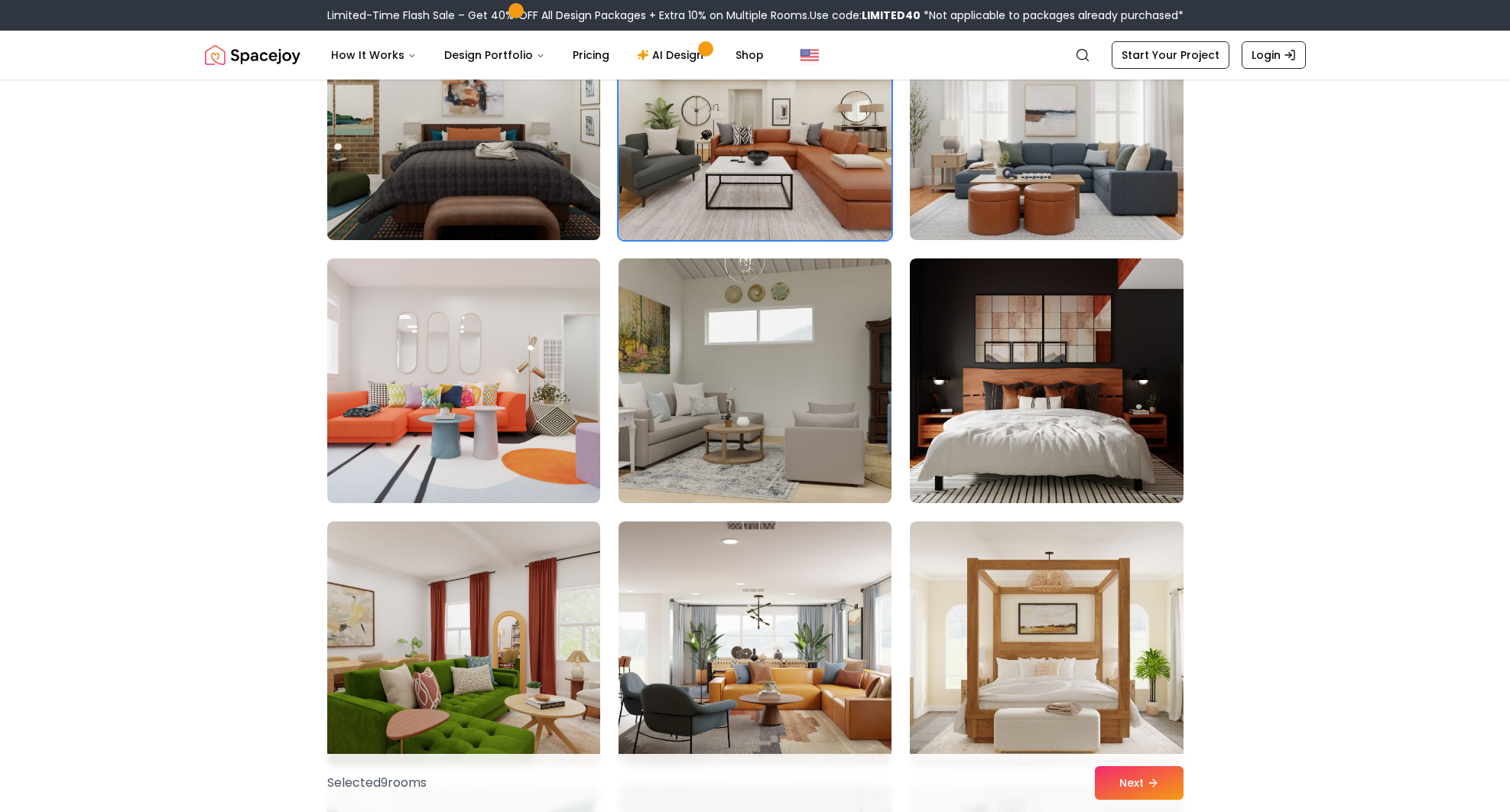
scroll to position [4433, 0]
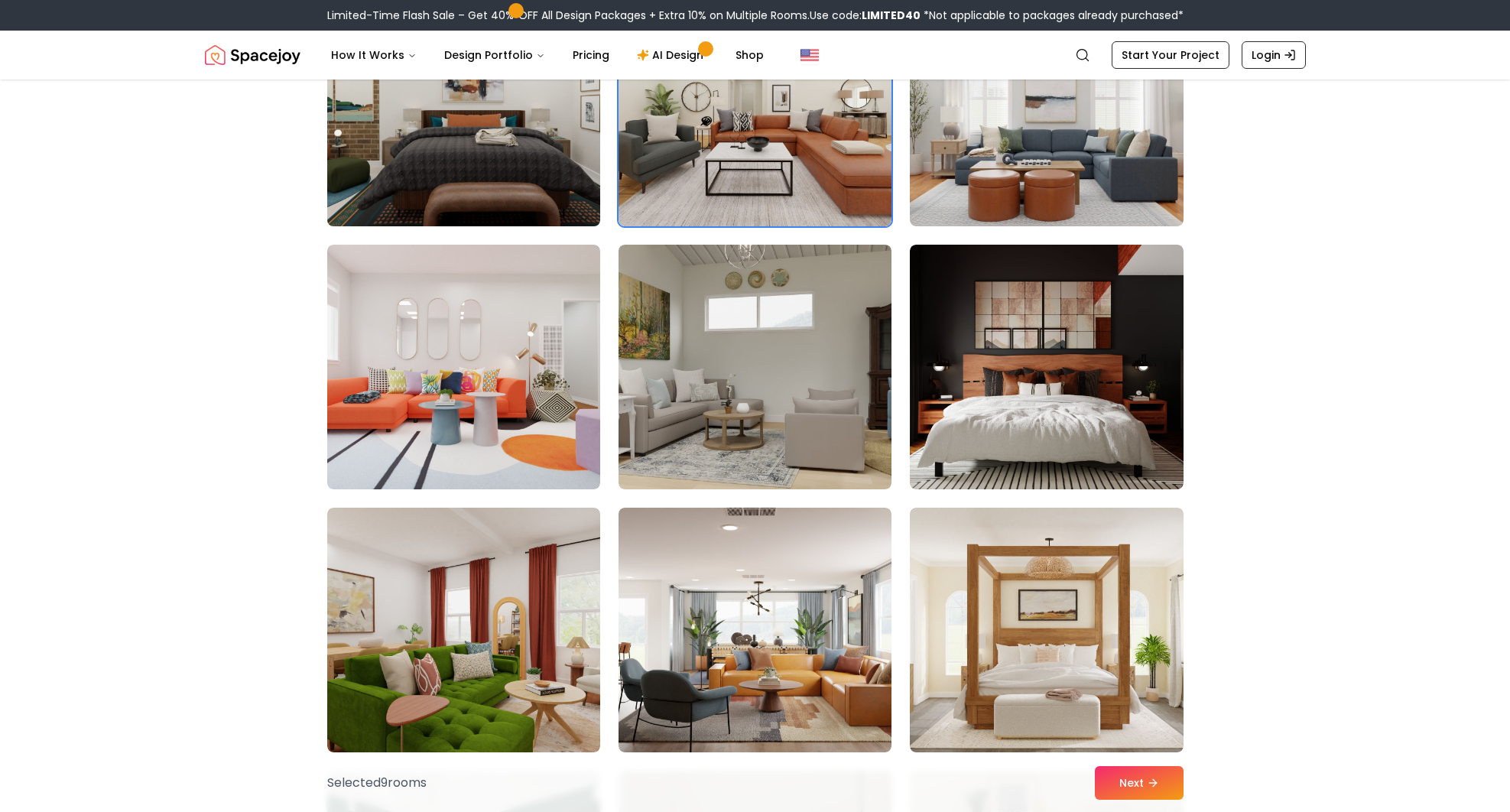
click at [509, 409] on img at bounding box center [464, 366] width 273 height 244
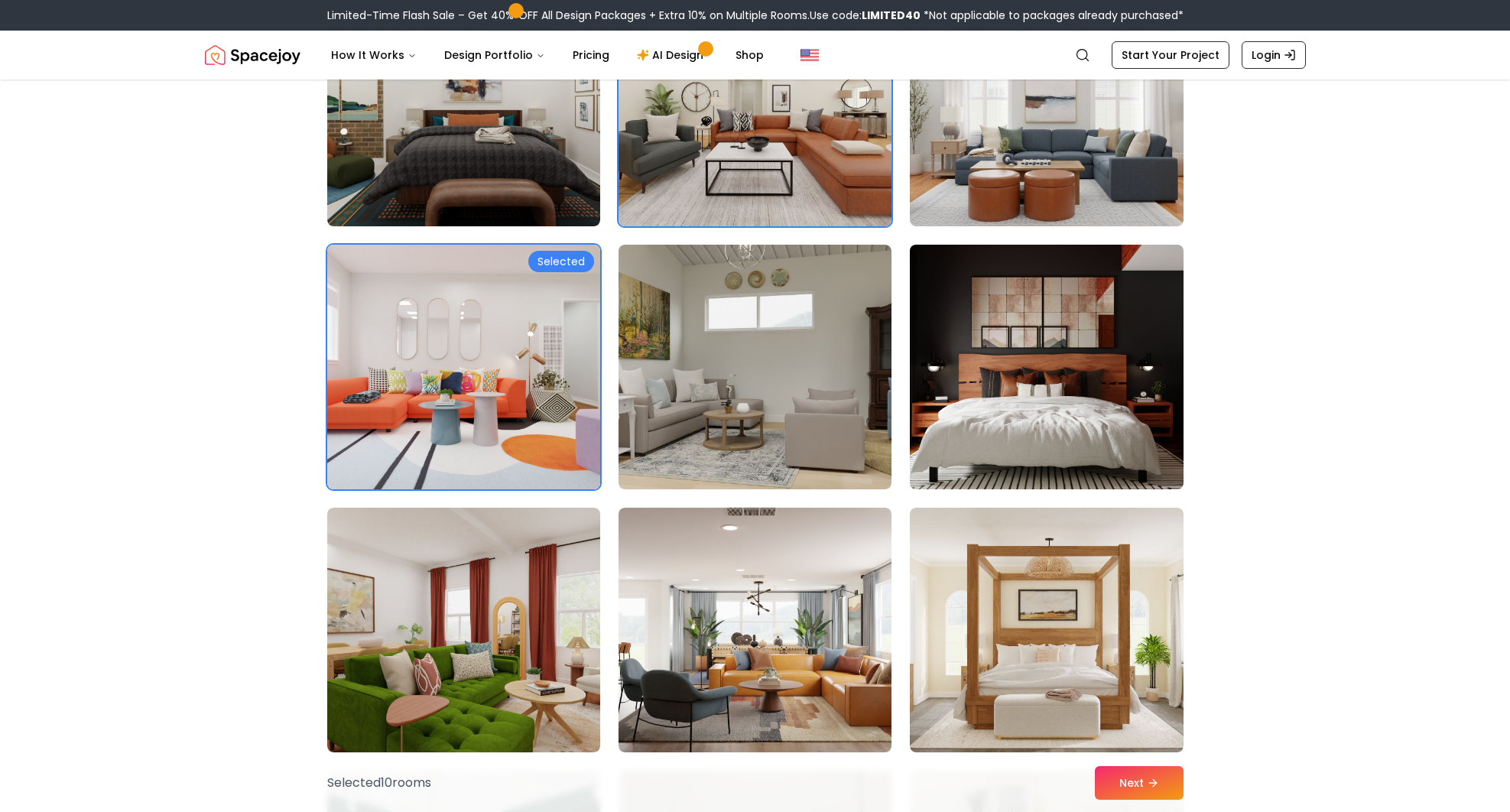
click at [1041, 417] on img at bounding box center [1045, 367] width 286 height 257
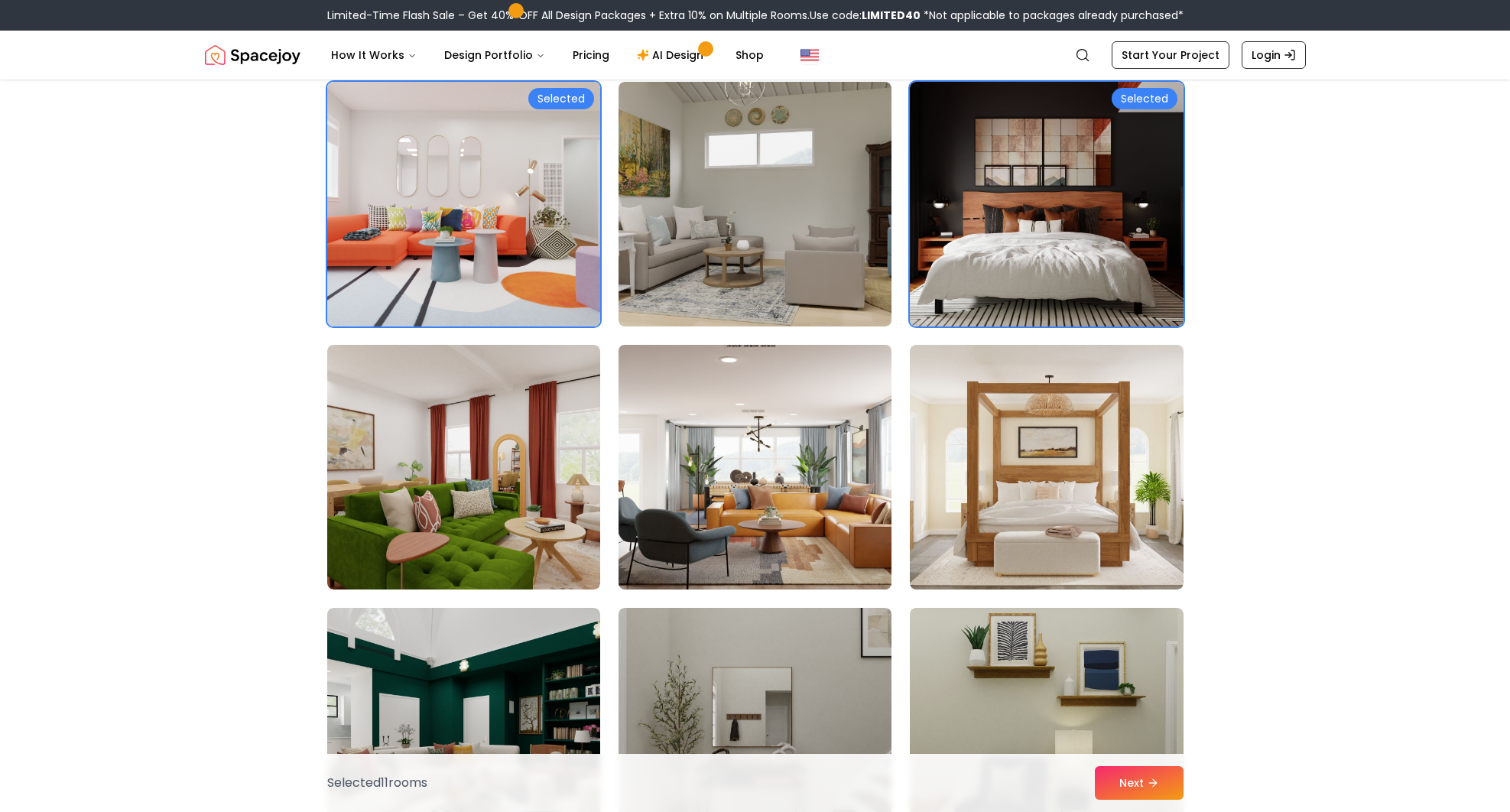
scroll to position [4969, 0]
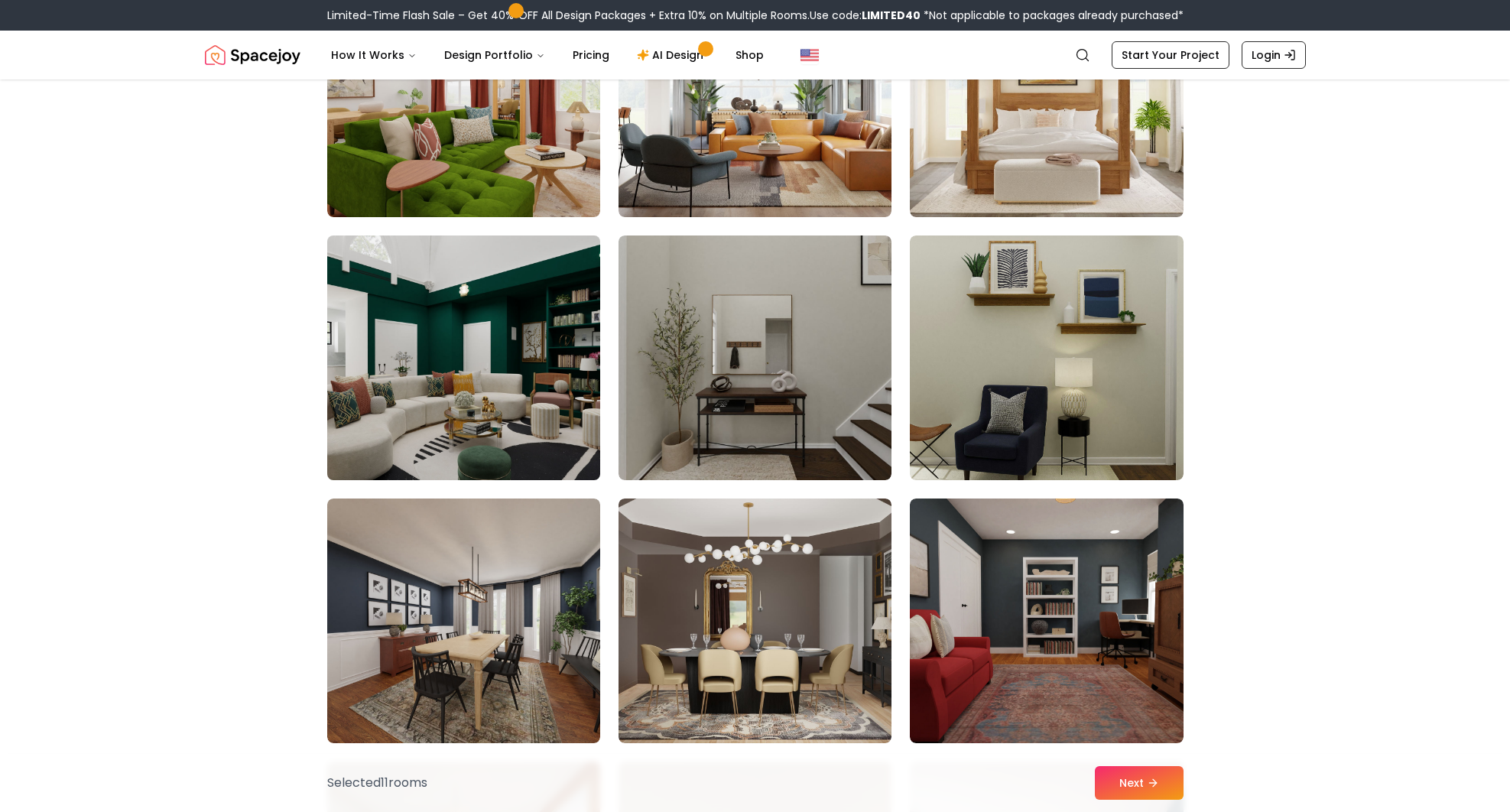
click at [455, 403] on img at bounding box center [463, 358] width 286 height 257
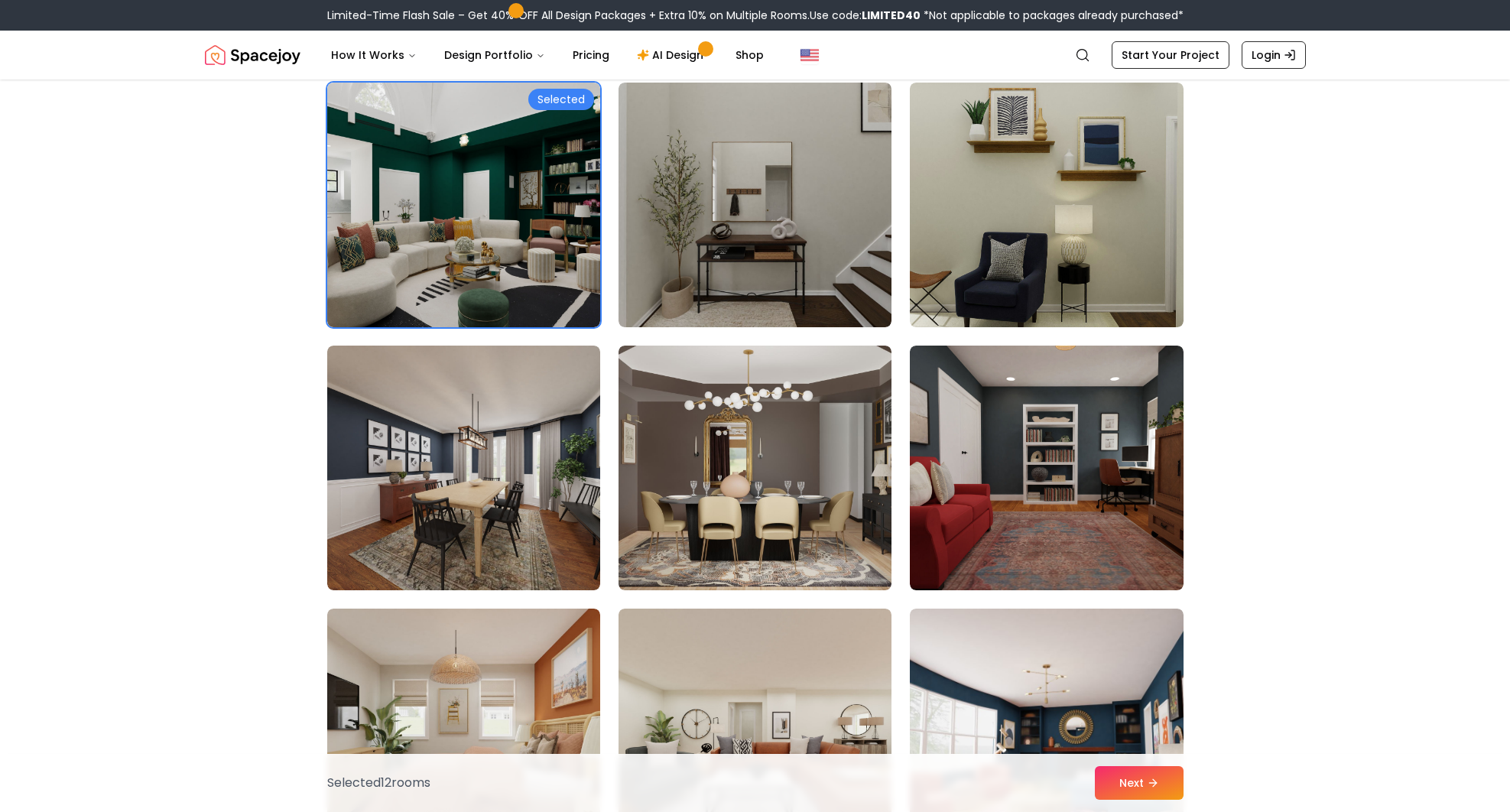
scroll to position [5350, 0]
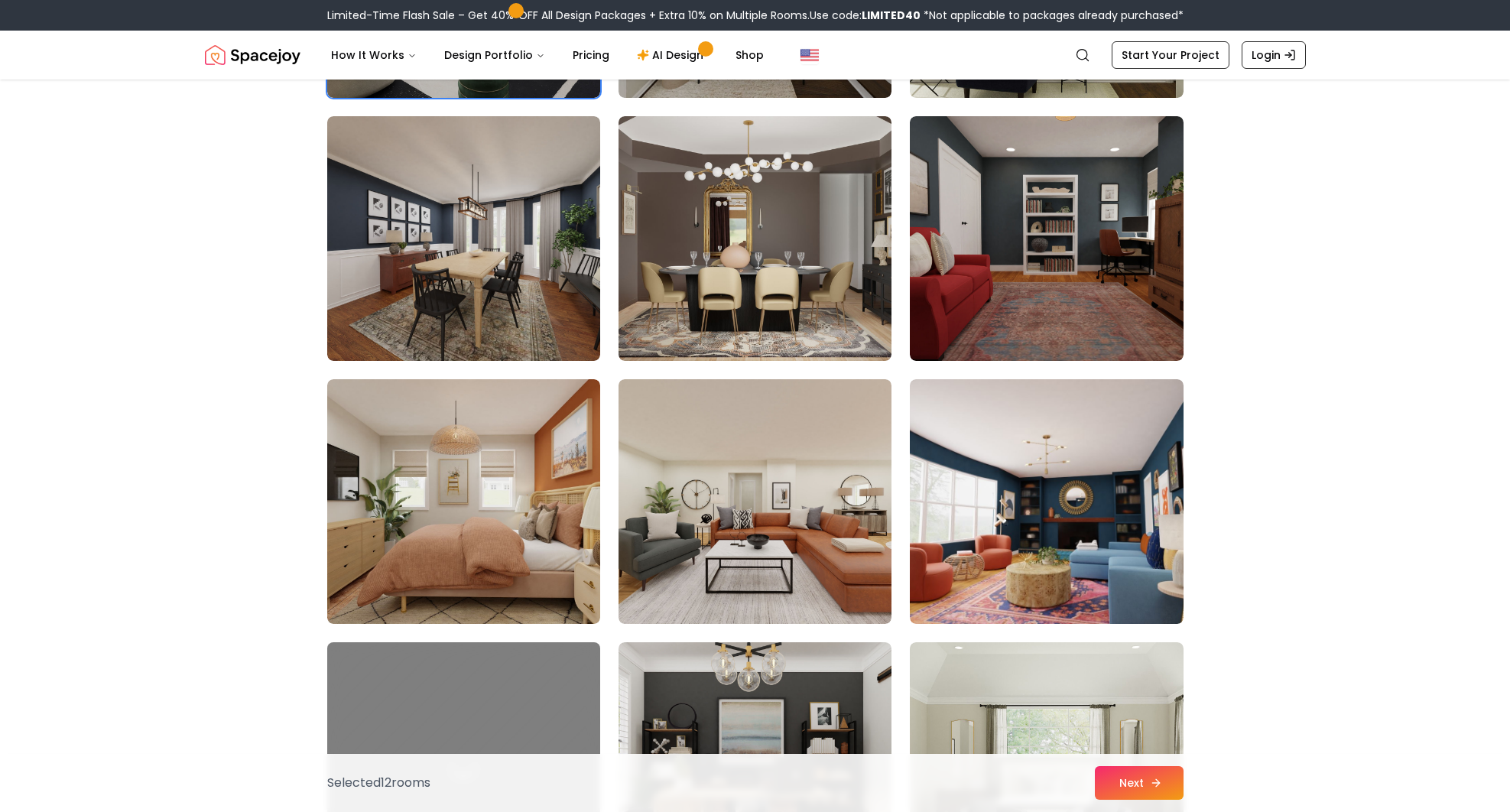
click at [1153, 784] on icon at bounding box center [1155, 782] width 12 height 12
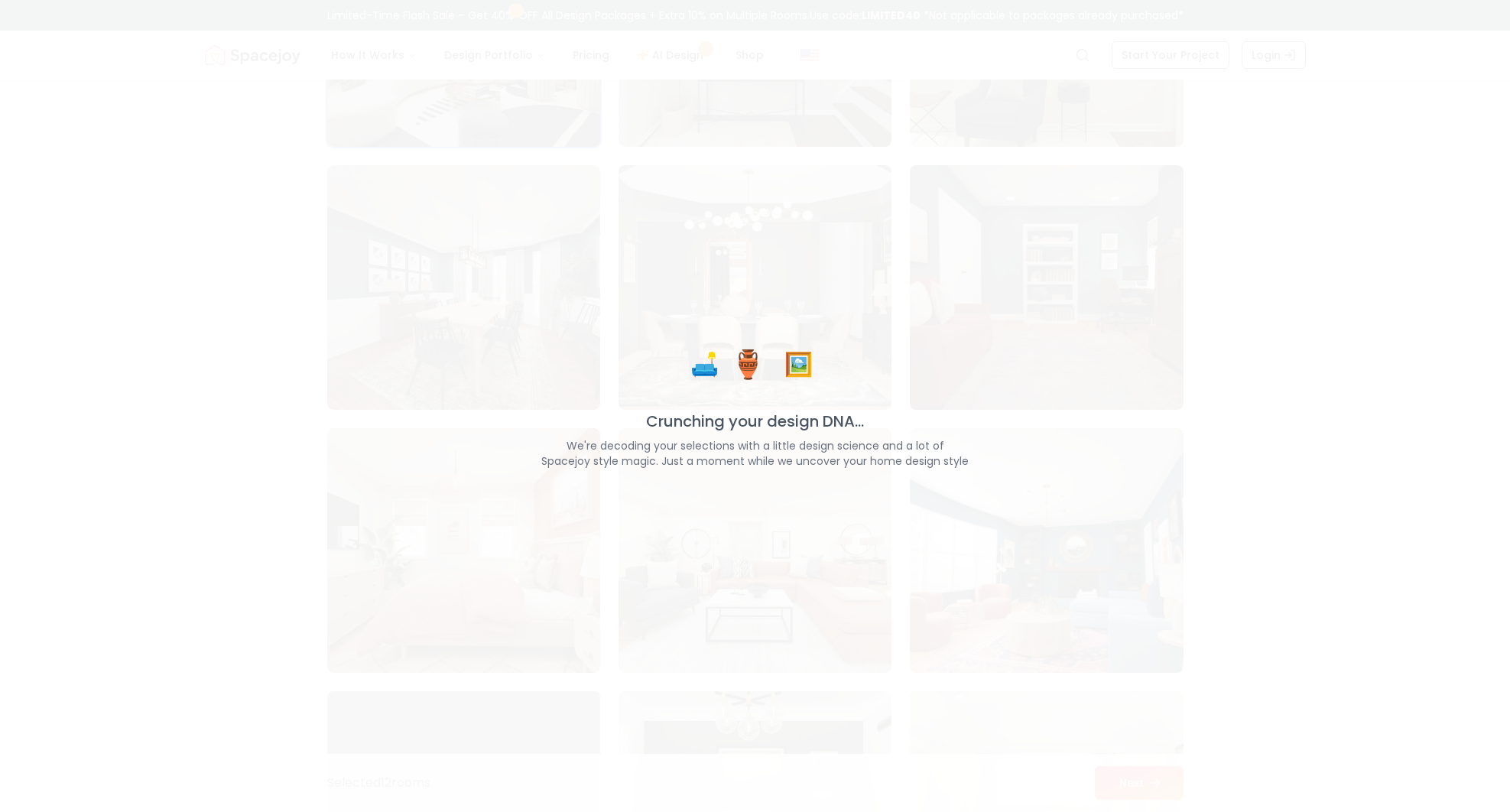
scroll to position [5400, 0]
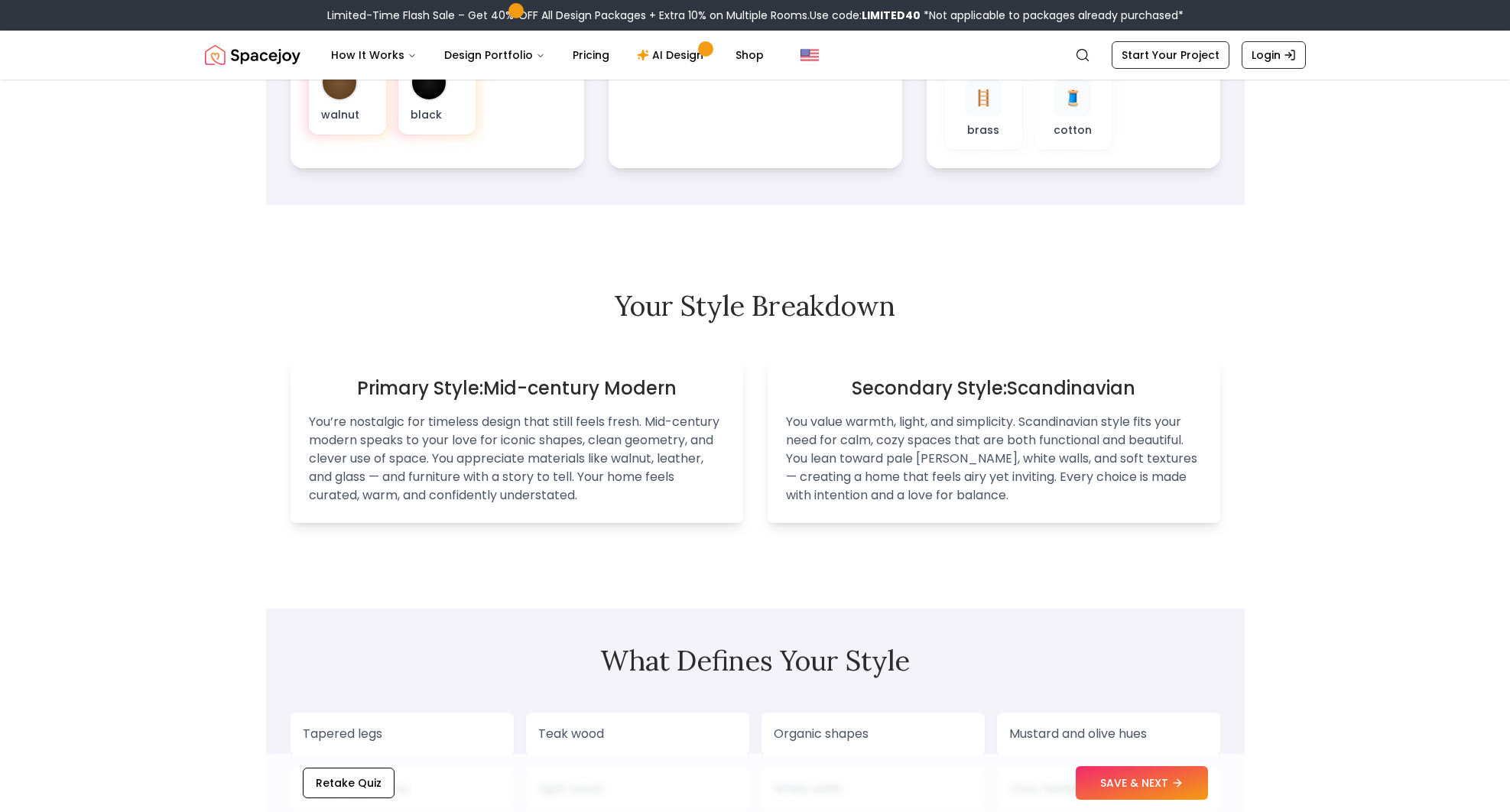
scroll to position [994, 0]
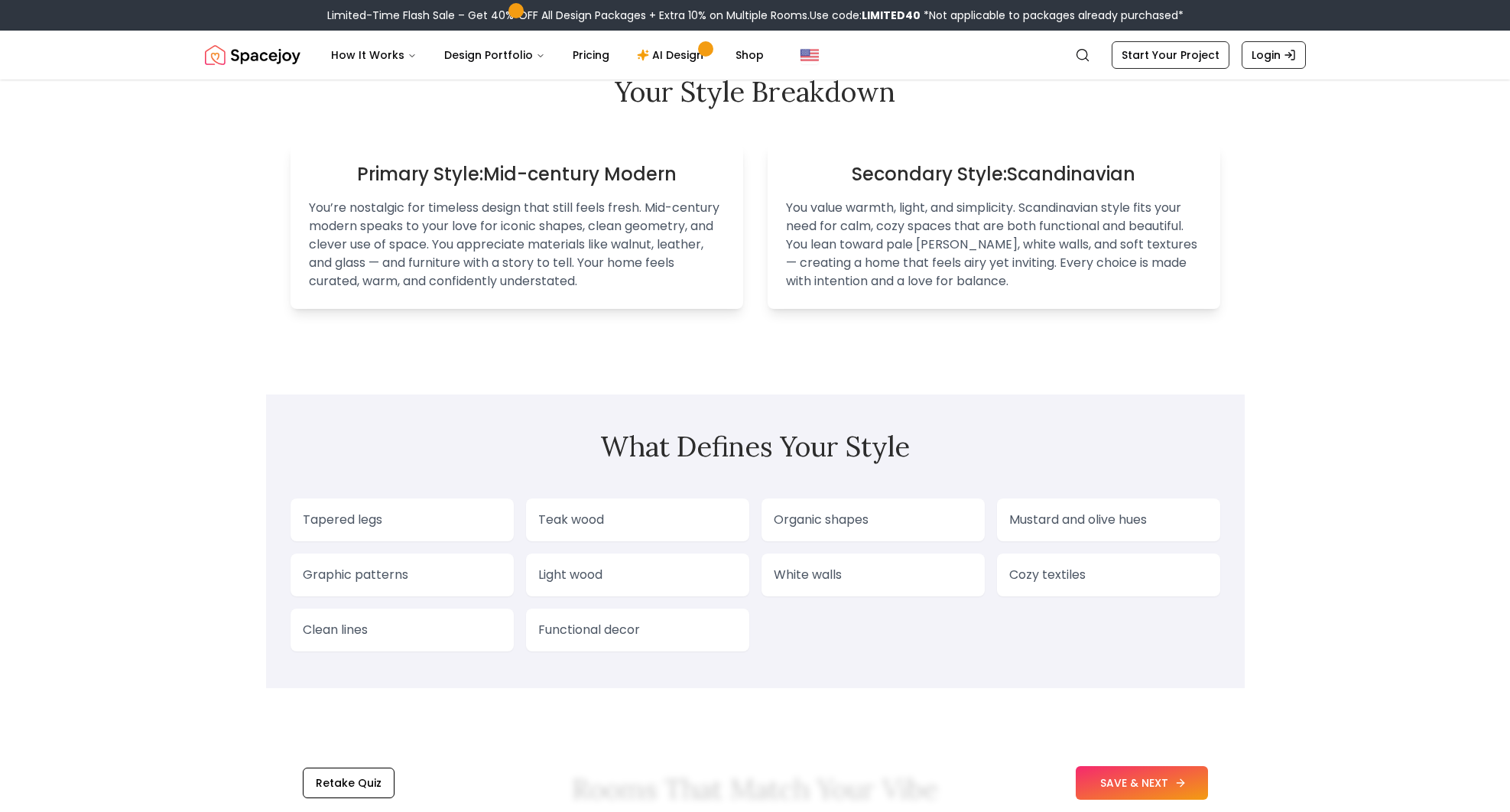
click at [1157, 791] on button "SAVE & NEXT" at bounding box center [1141, 783] width 133 height 34
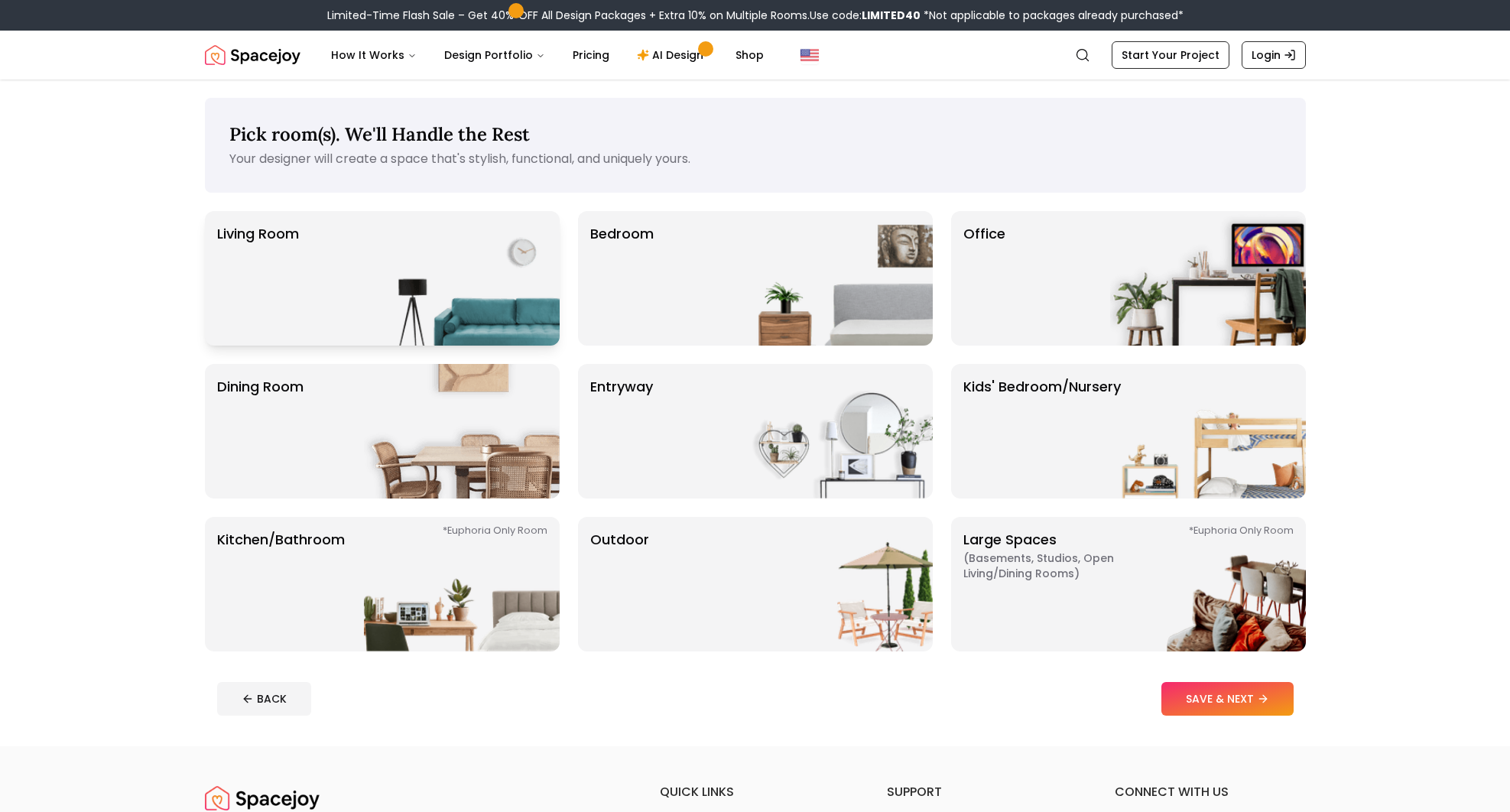
click at [393, 259] on img at bounding box center [462, 278] width 196 height 134
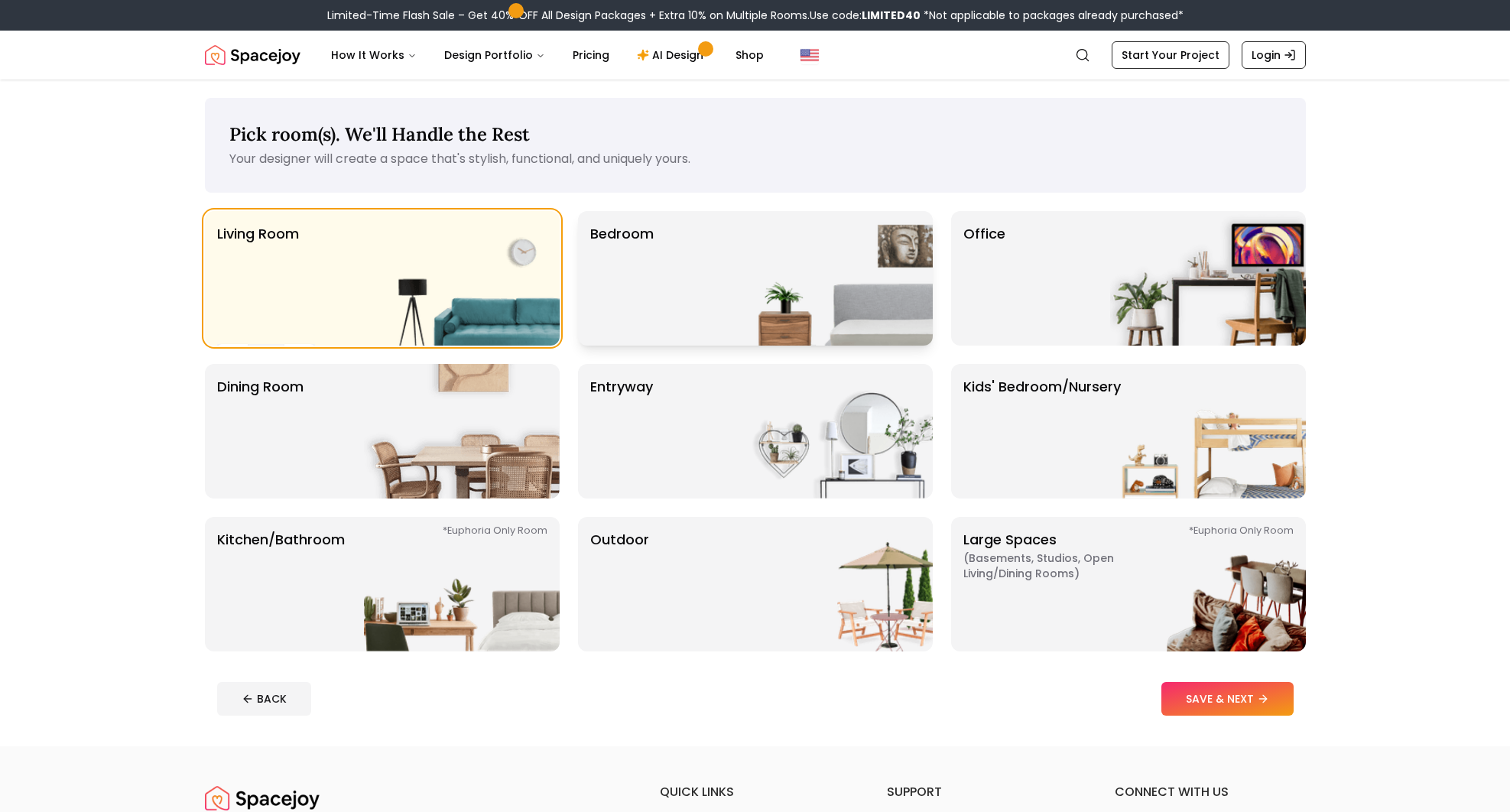
click at [718, 255] on div "Bedroom" at bounding box center [755, 278] width 355 height 134
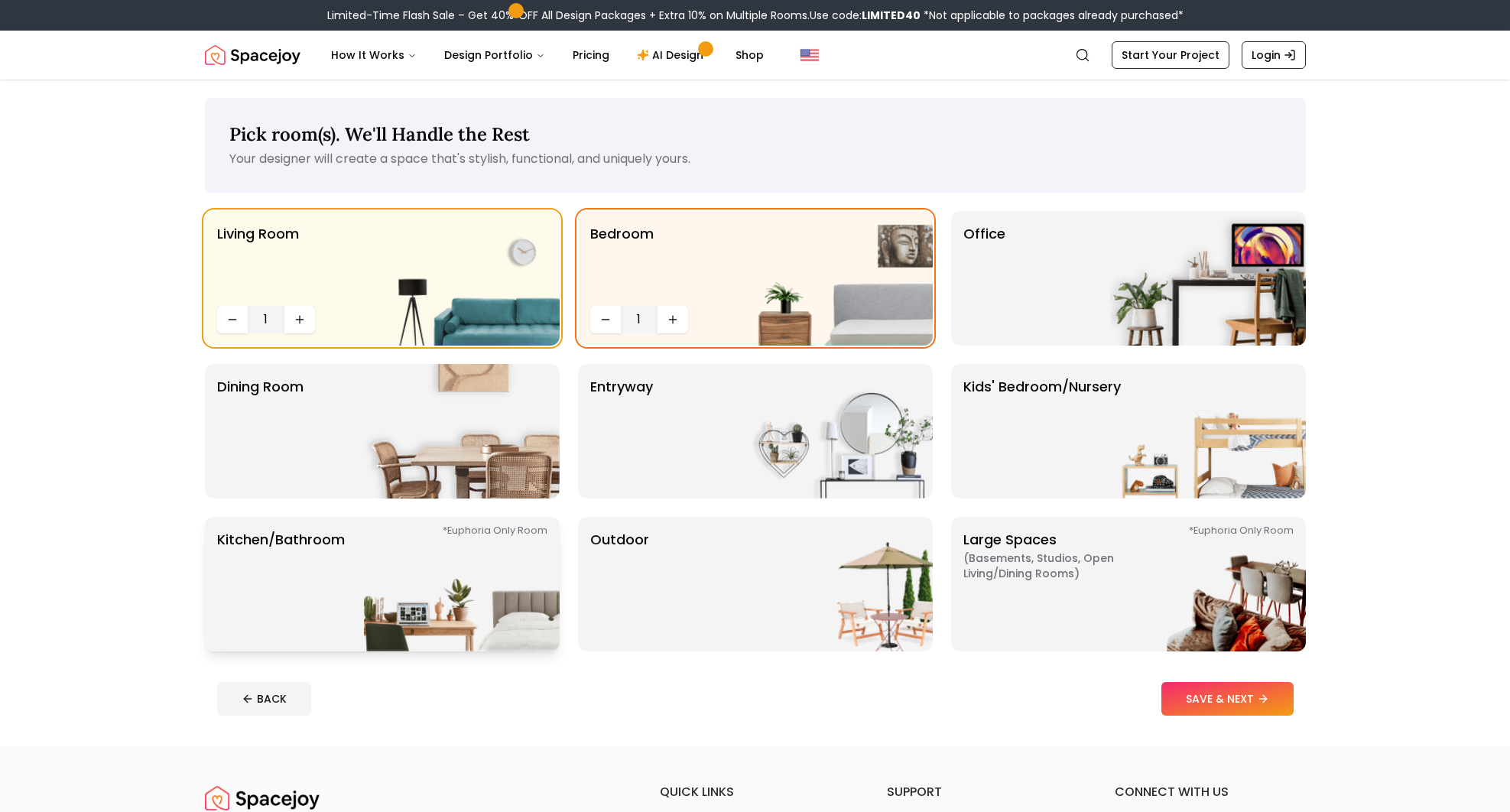
click at [423, 571] on img at bounding box center [462, 583] width 196 height 134
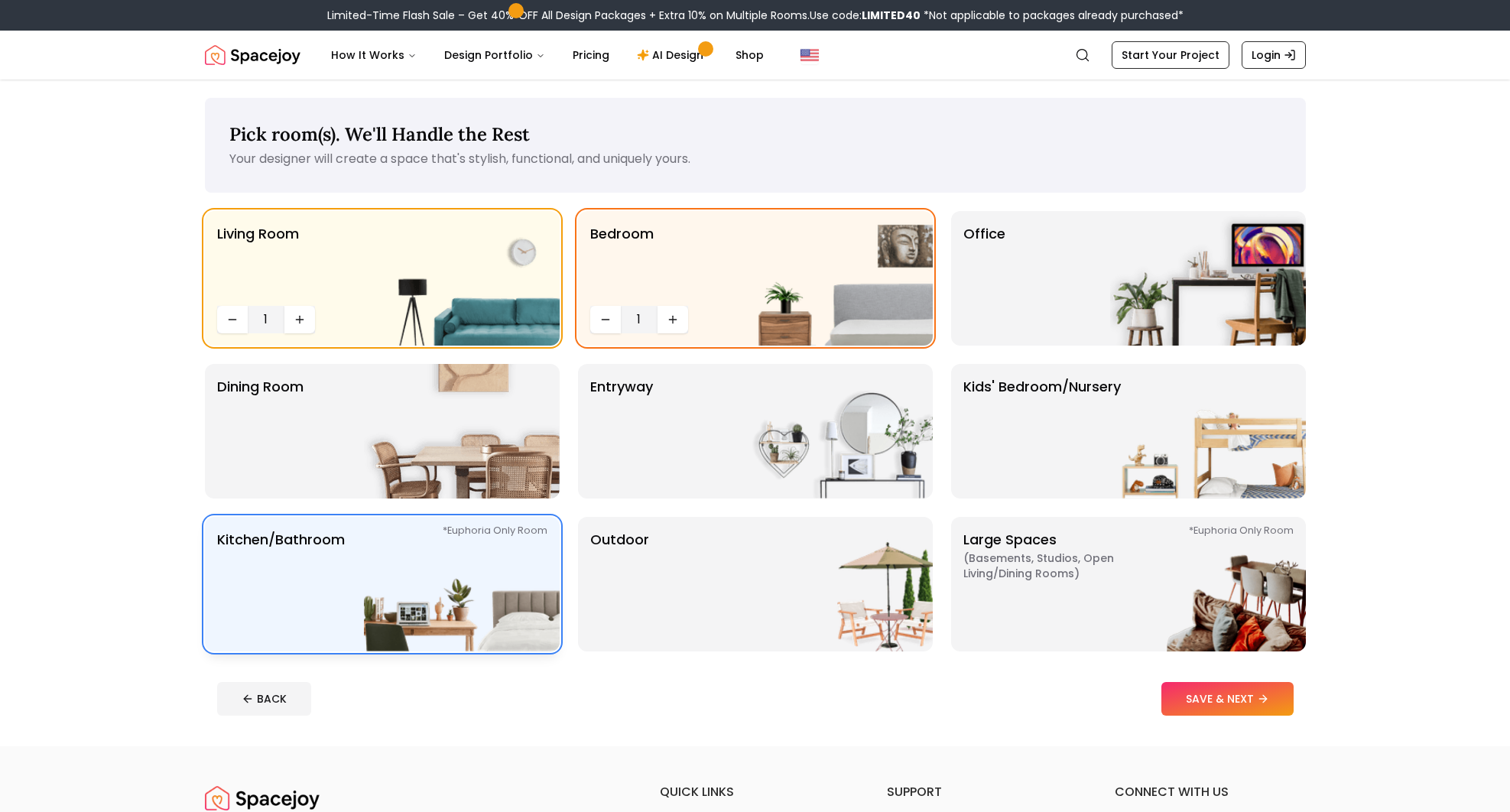
click at [423, 571] on img at bounding box center [462, 583] width 196 height 134
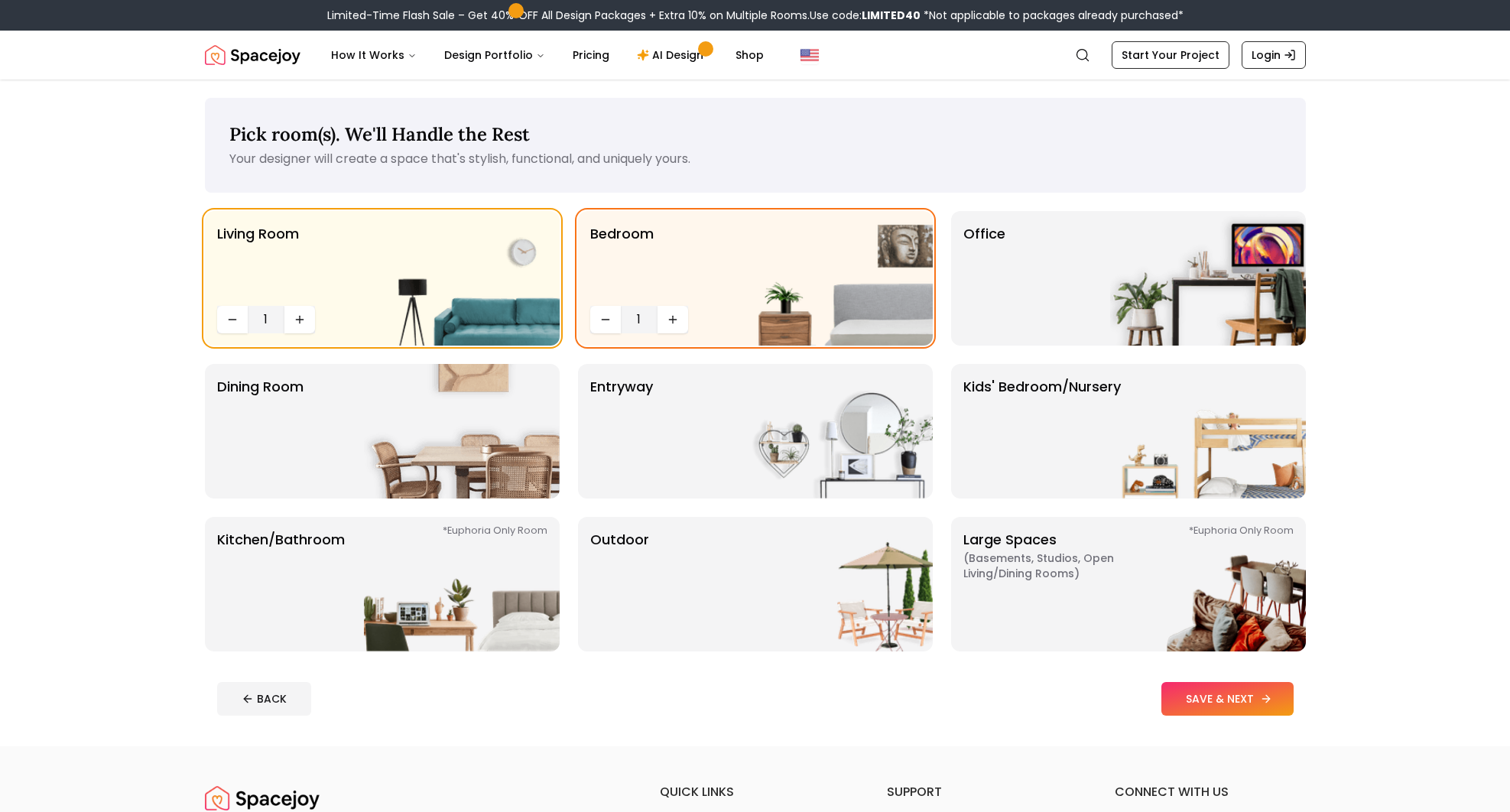
click at [1194, 700] on button "SAVE & NEXT" at bounding box center [1227, 699] width 133 height 34
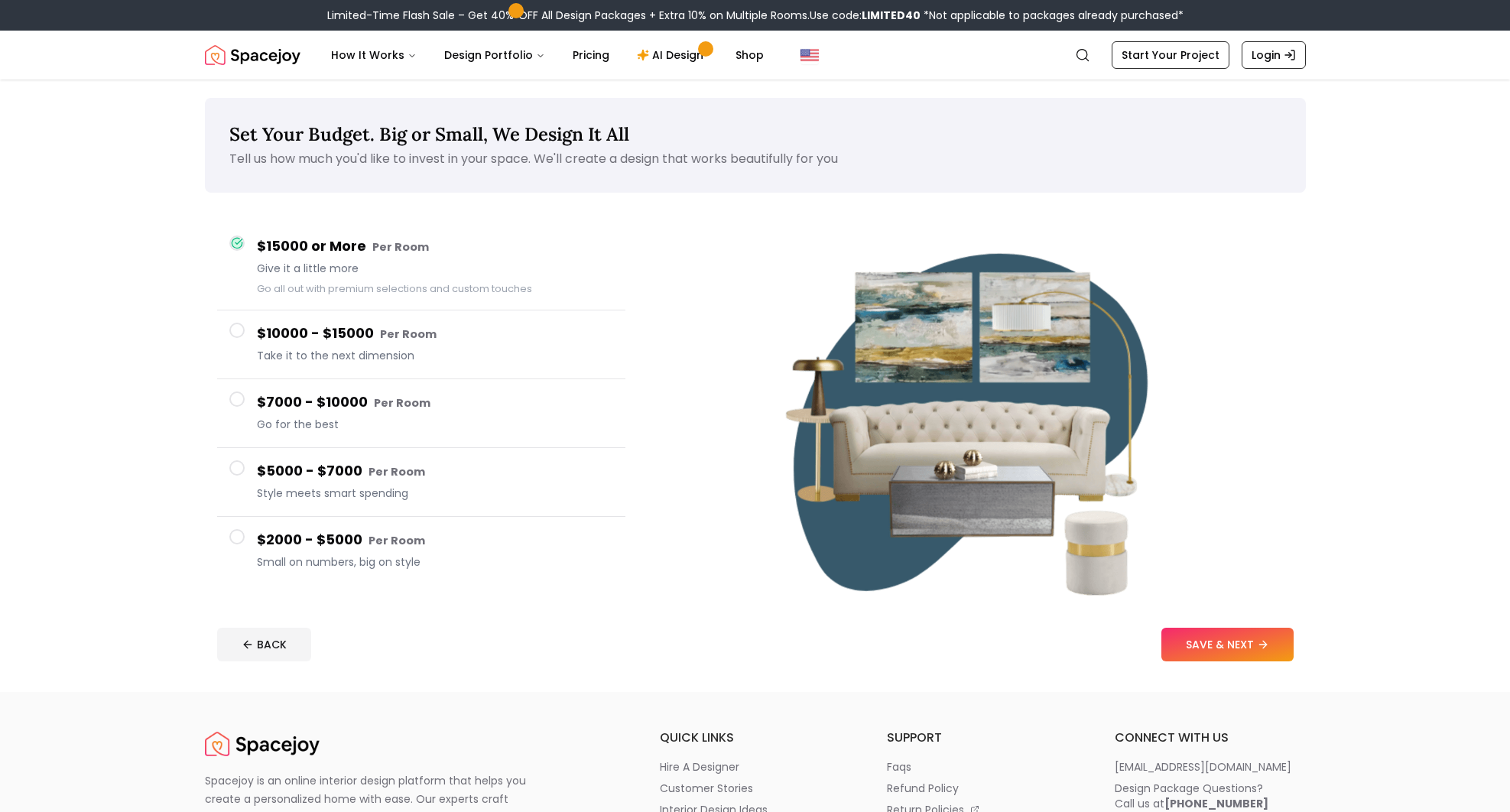
click at [309, 561] on span "Small on numbers, big on style" at bounding box center [435, 561] width 357 height 16
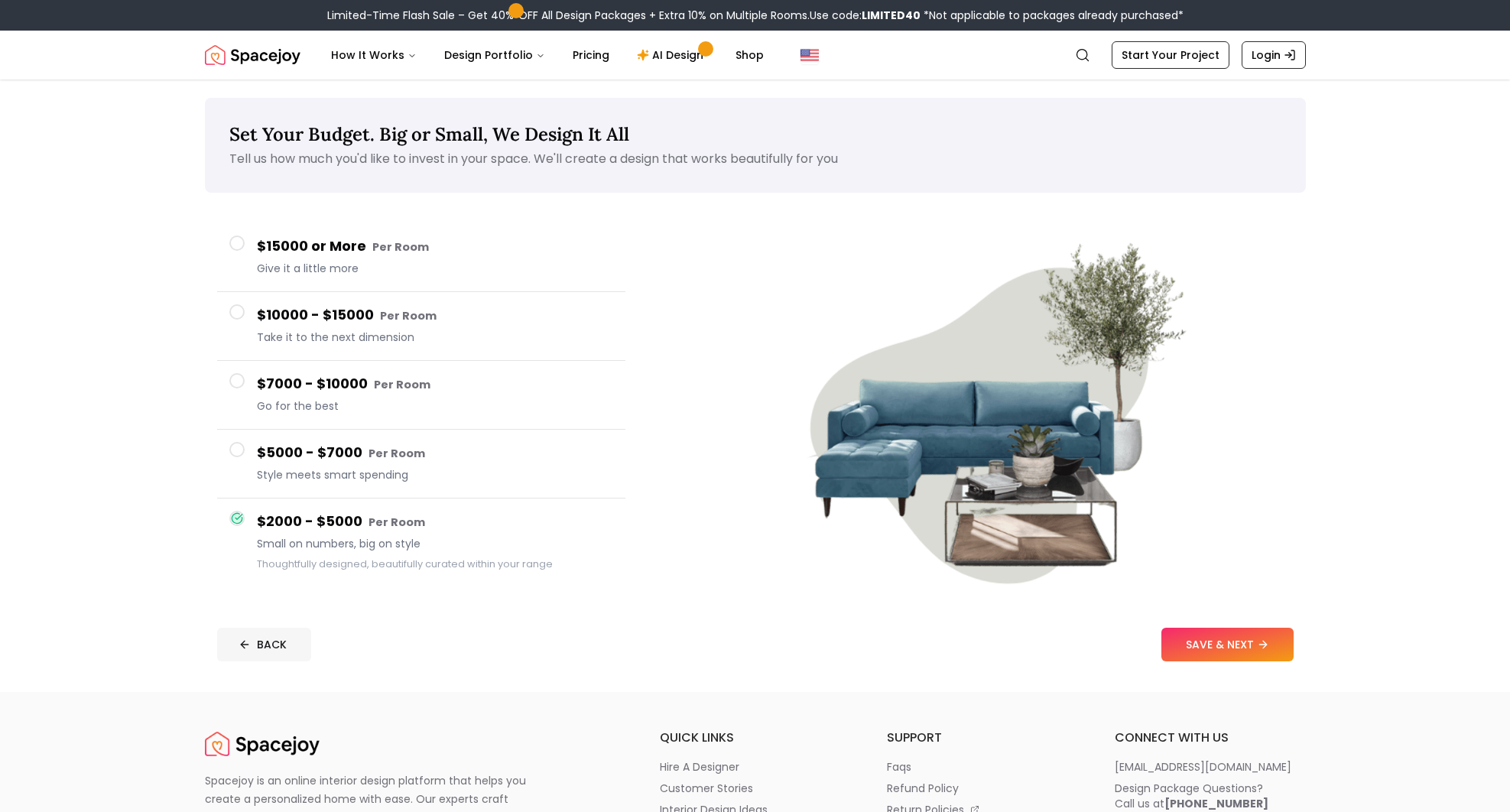
click at [281, 643] on button "BACK" at bounding box center [263, 644] width 94 height 34
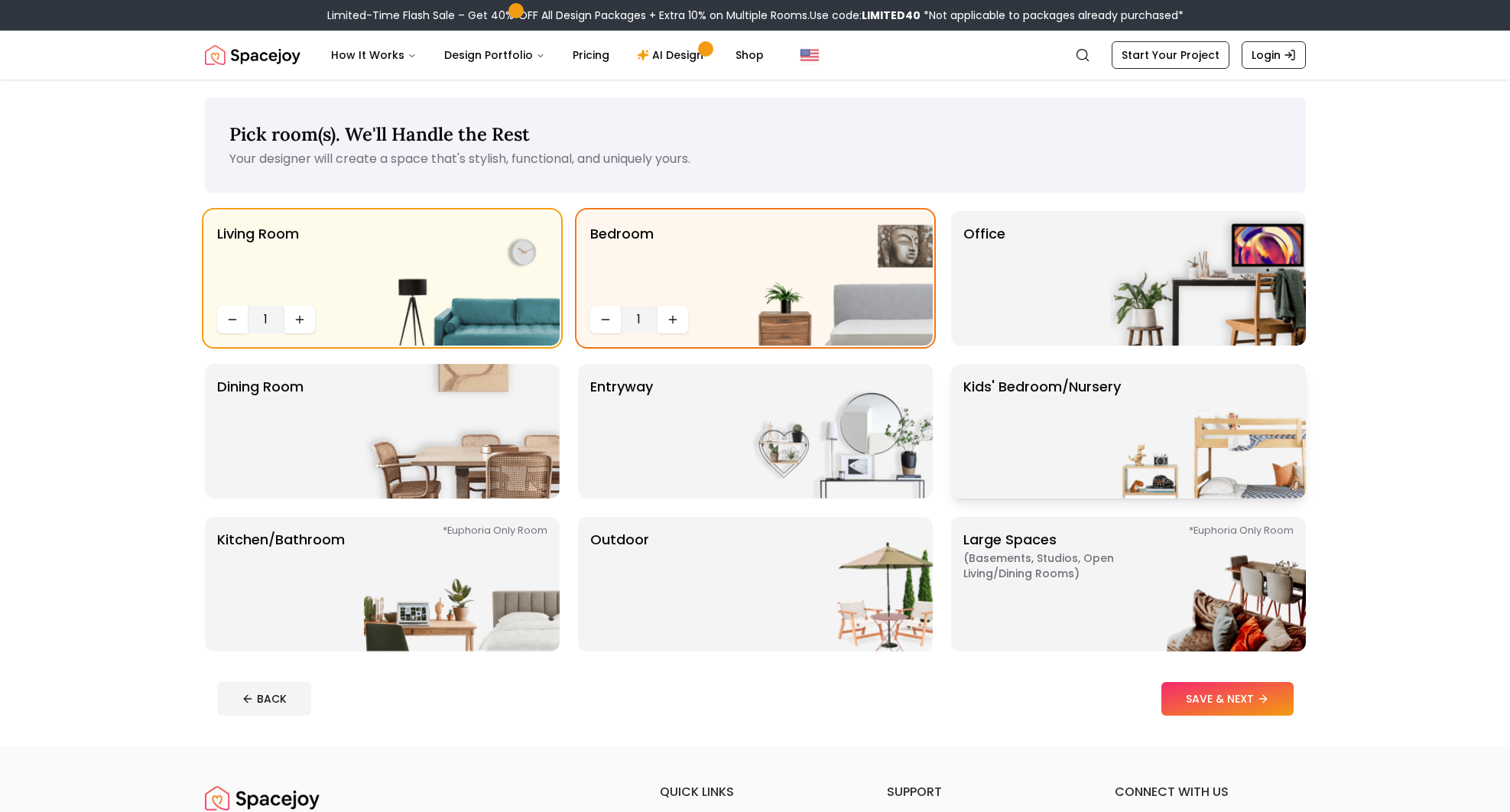
click at [1060, 422] on p "Kids' Bedroom/Nursery" at bounding box center [1042, 431] width 157 height 110
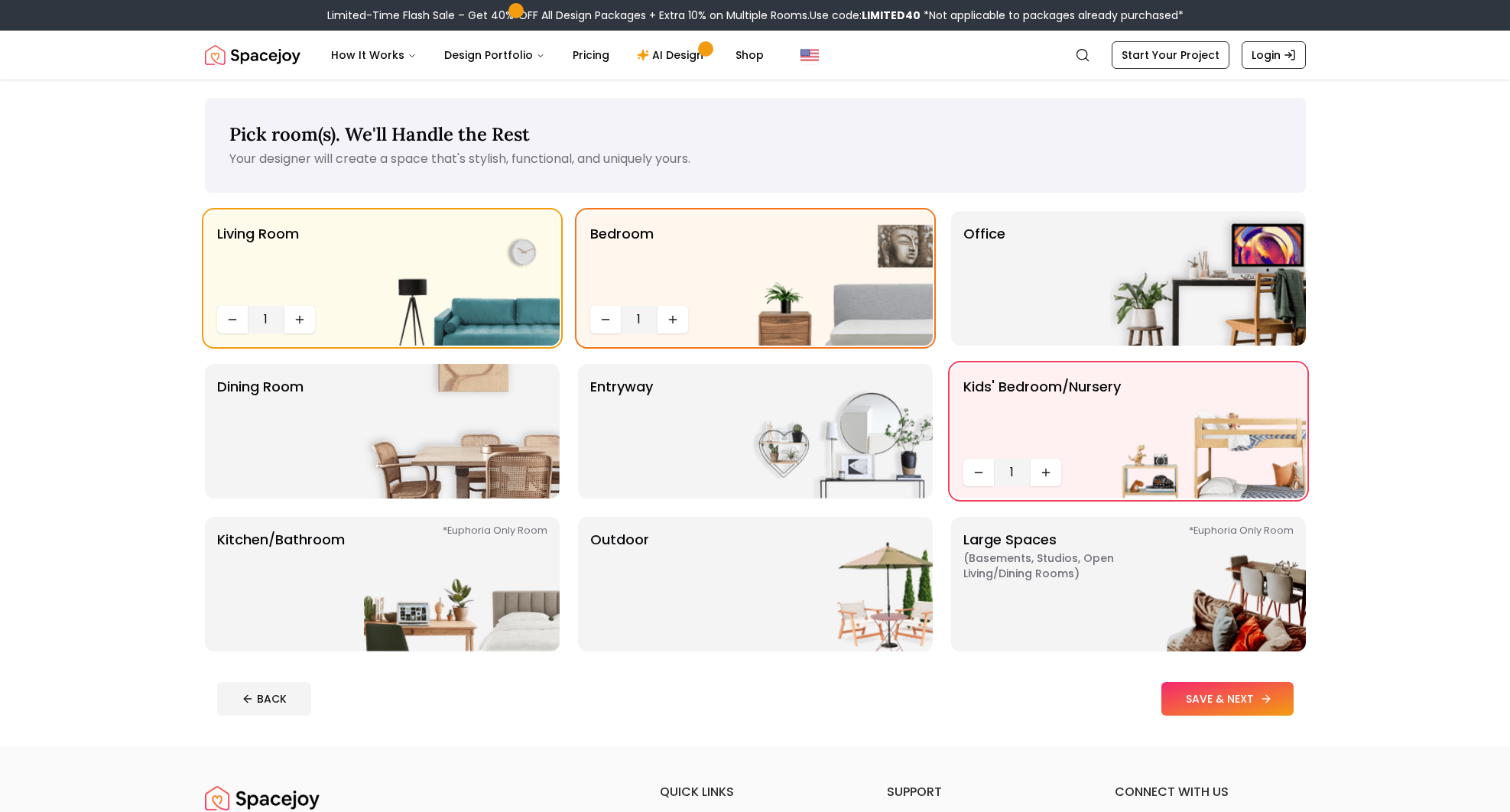
click at [1240, 701] on button "SAVE & NEXT" at bounding box center [1227, 699] width 133 height 34
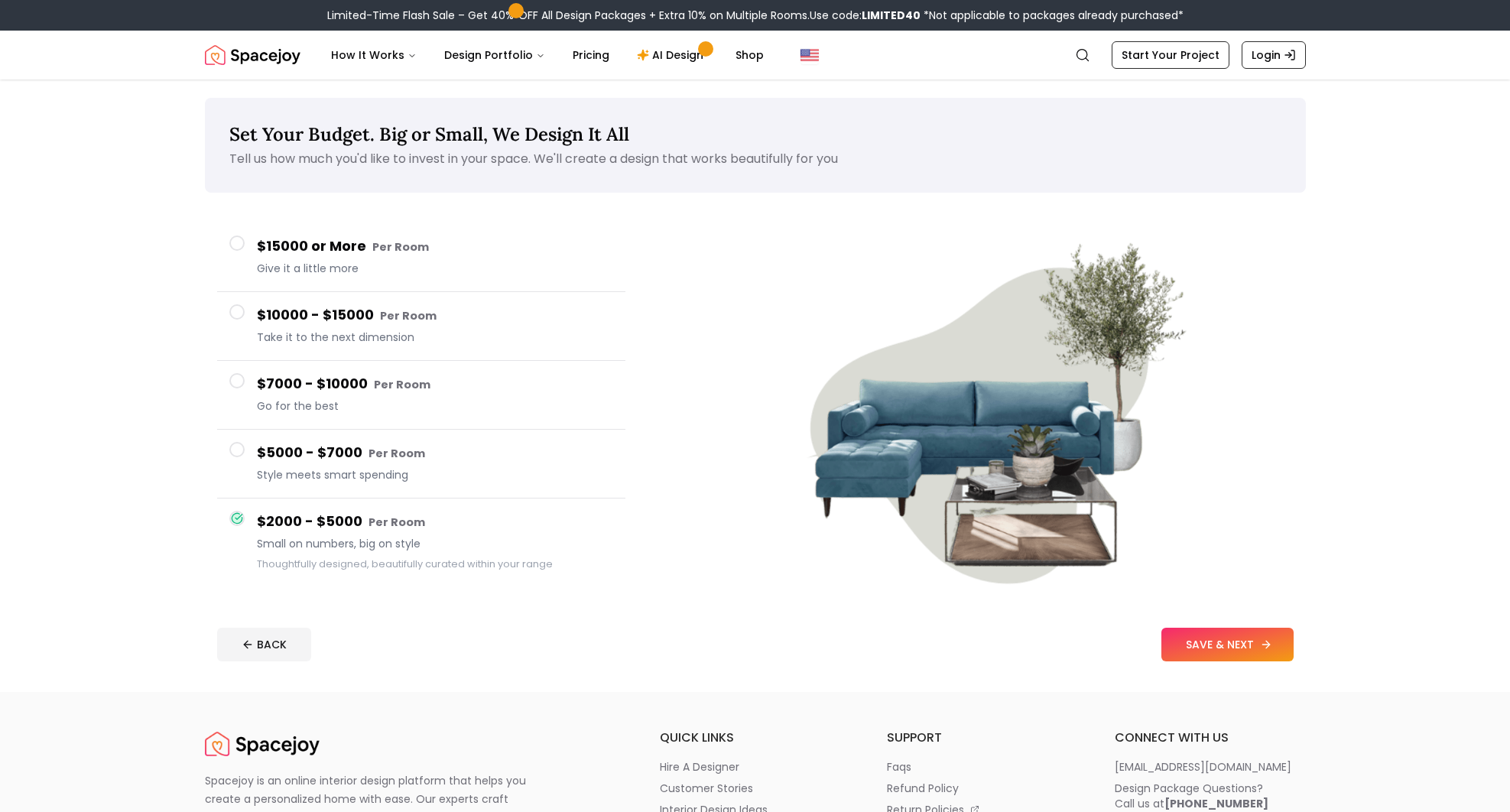
click at [1242, 636] on button "SAVE & NEXT" at bounding box center [1227, 644] width 133 height 34
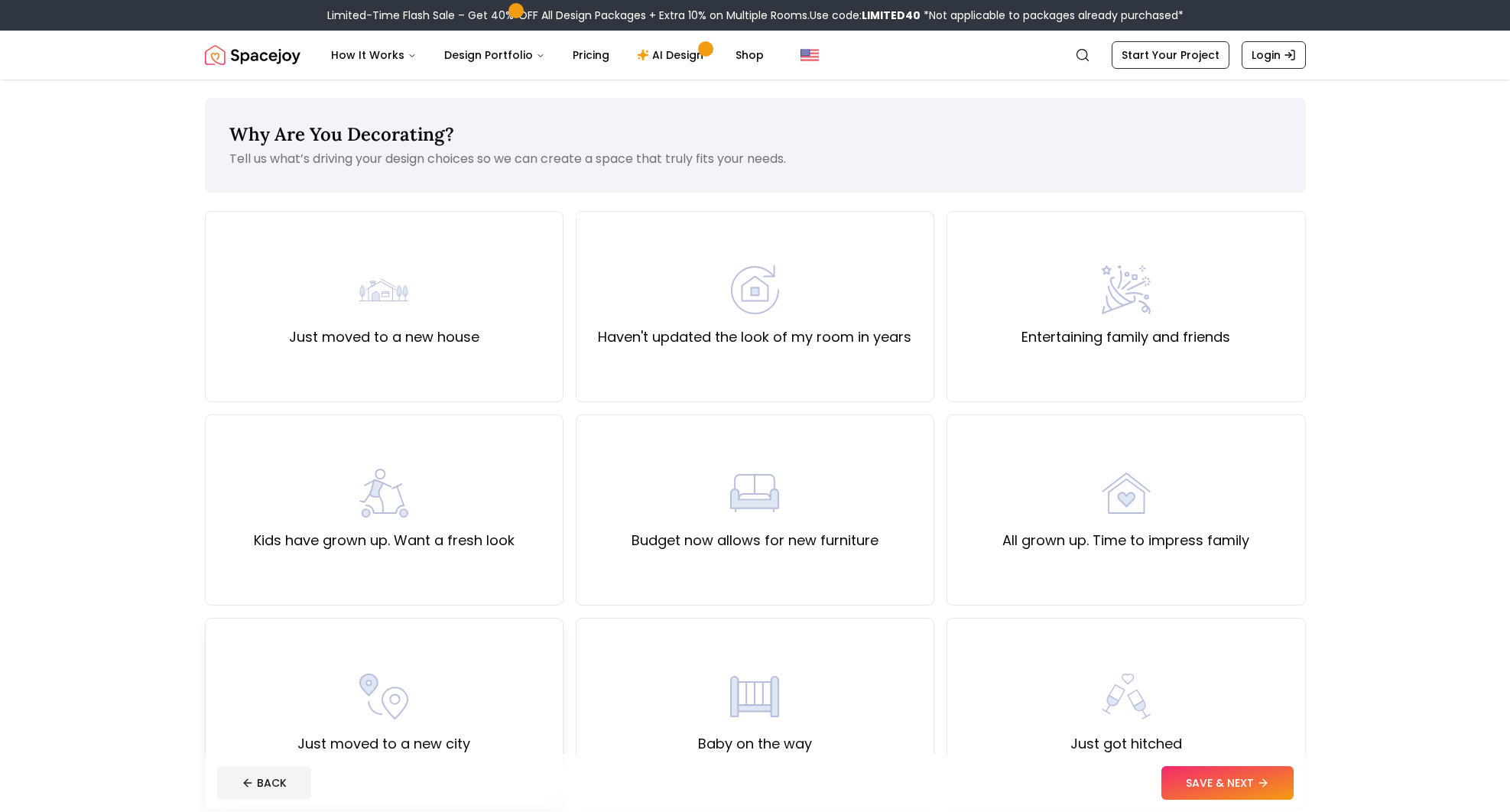
scroll to position [77, 0]
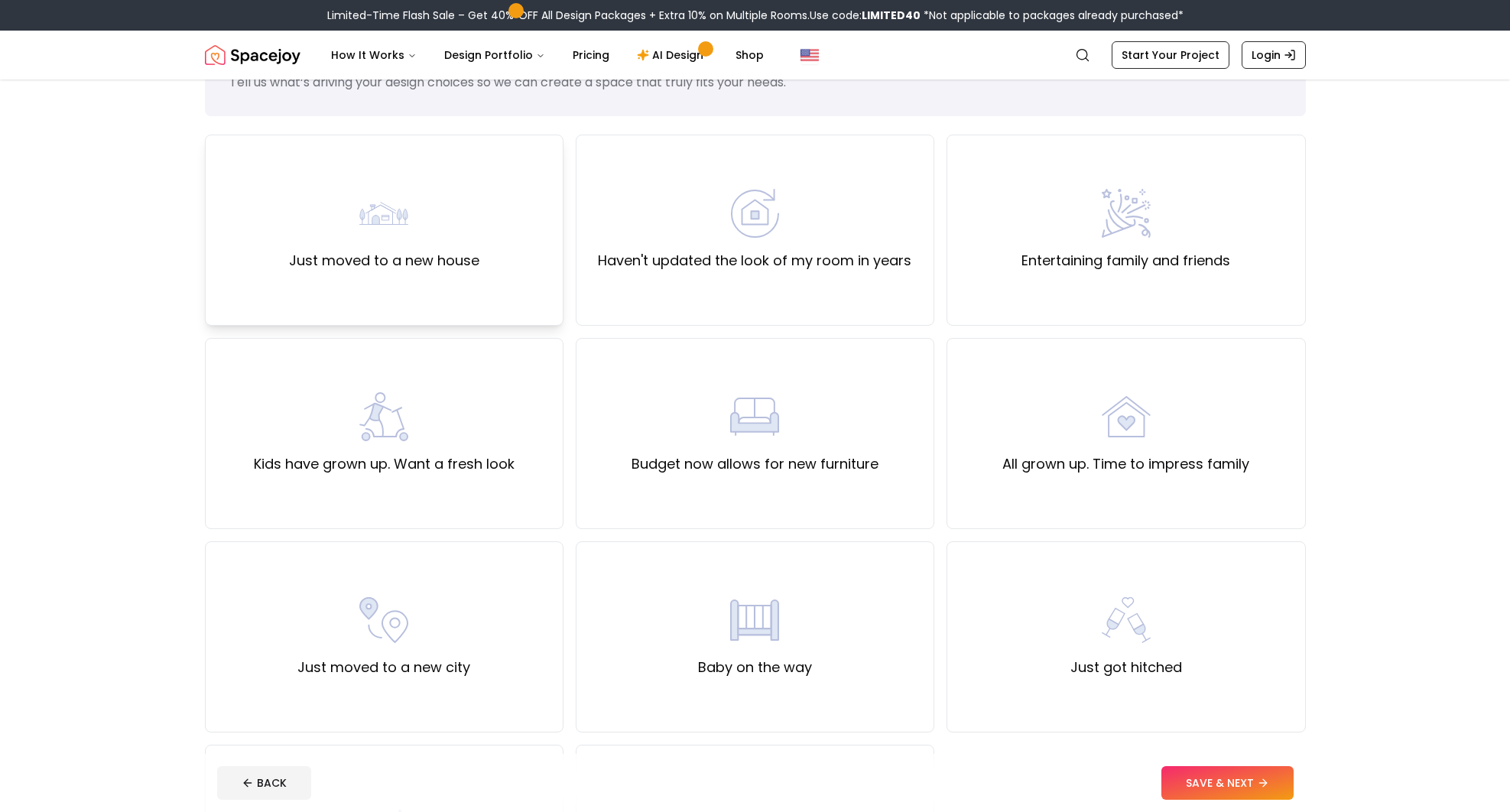
click at [357, 272] on div "Just moved to a new house" at bounding box center [384, 230] width 359 height 191
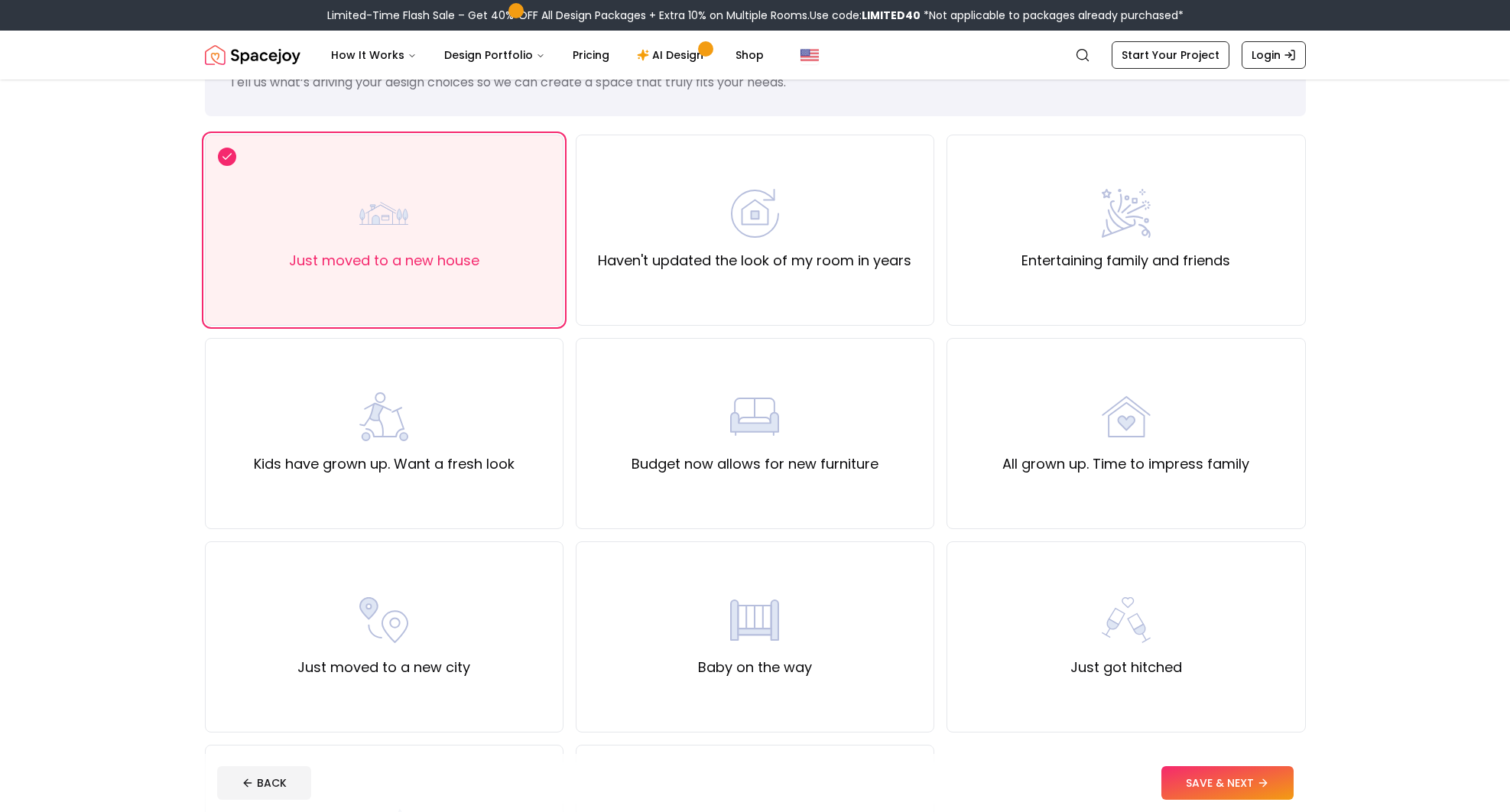
click at [1197, 762] on footer "BACK SAVE & NEXT" at bounding box center [755, 783] width 1101 height 59
click at [1212, 785] on button "SAVE & NEXT" at bounding box center [1227, 783] width 133 height 34
